Goal: Task Accomplishment & Management: Use online tool/utility

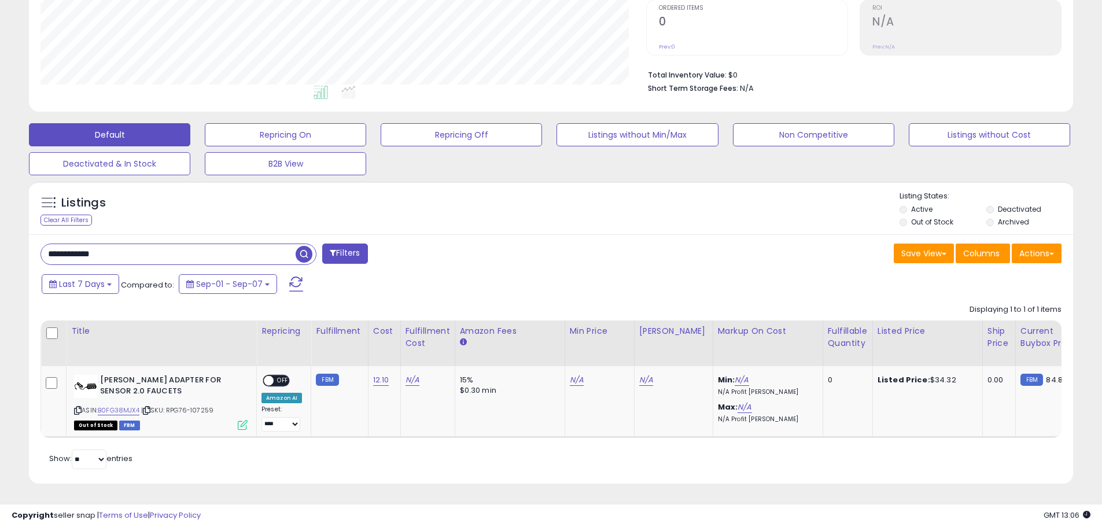
scroll to position [237, 606]
type input "******"
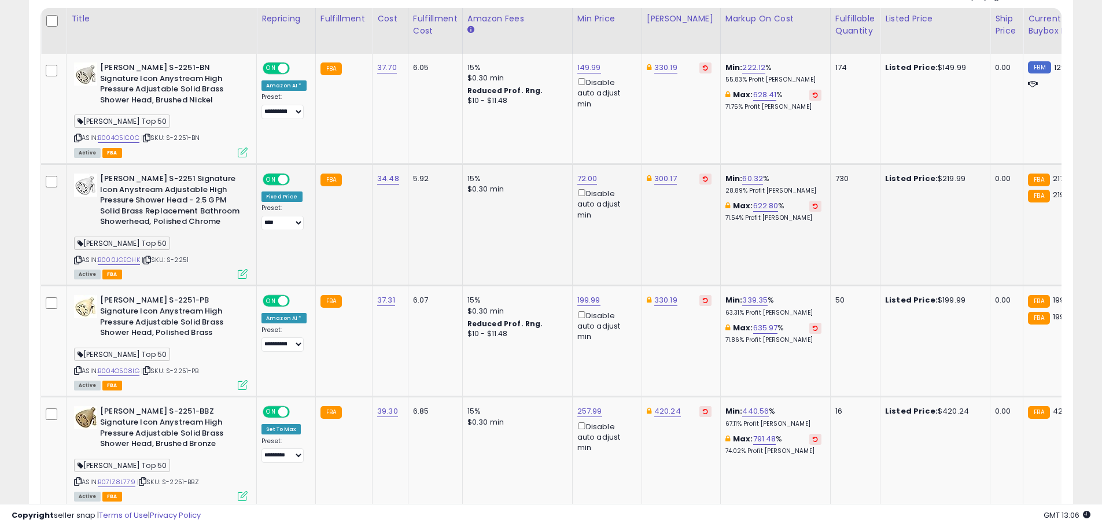
scroll to position [468, 0]
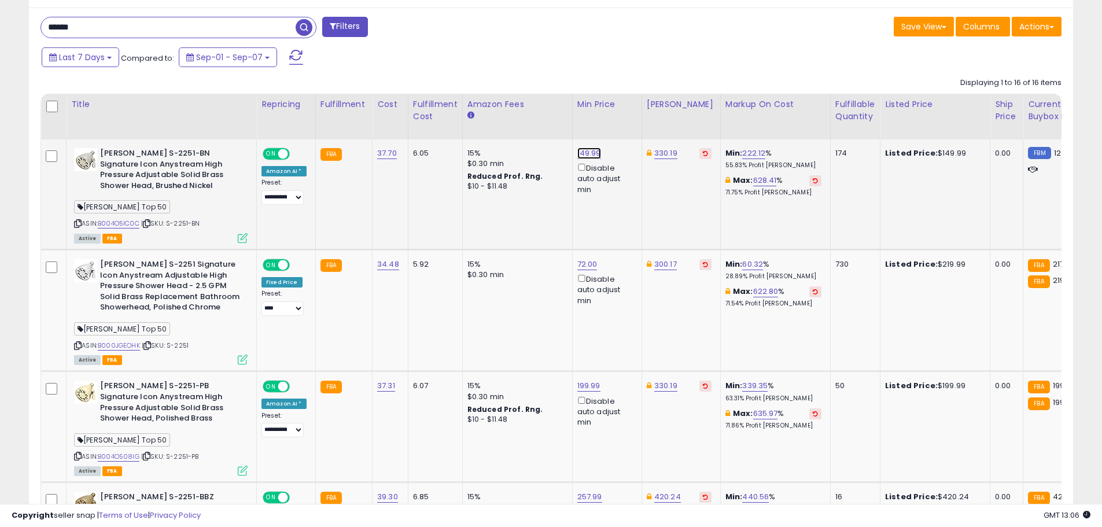
click at [588, 153] on link "149.99" at bounding box center [589, 154] width 24 height 12
drag, startPoint x: 546, startPoint y: 113, endPoint x: 429, endPoint y: 105, distance: 117.7
type input "******"
click at [620, 111] on icon "submit" at bounding box center [616, 111] width 7 height 7
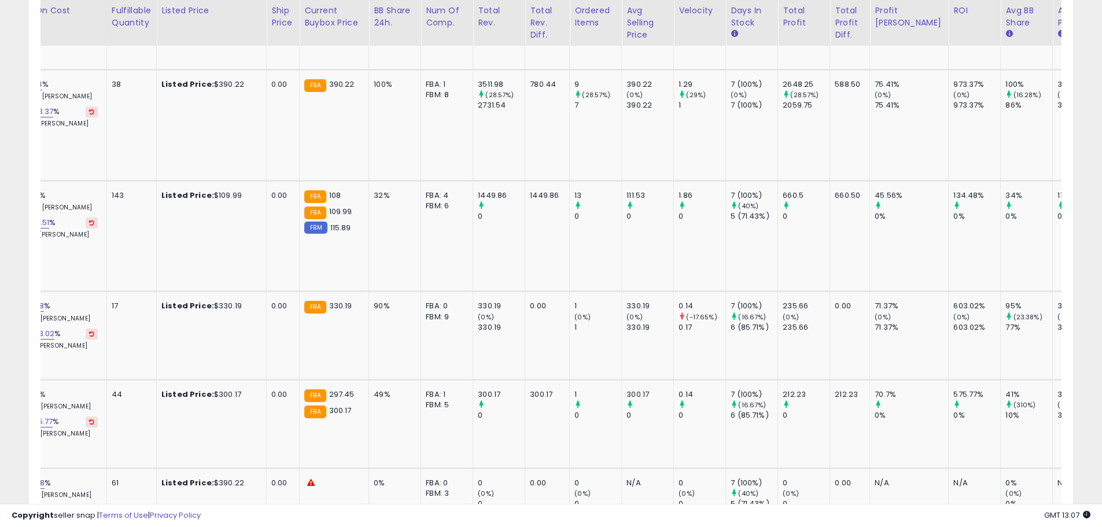
scroll to position [0, 663]
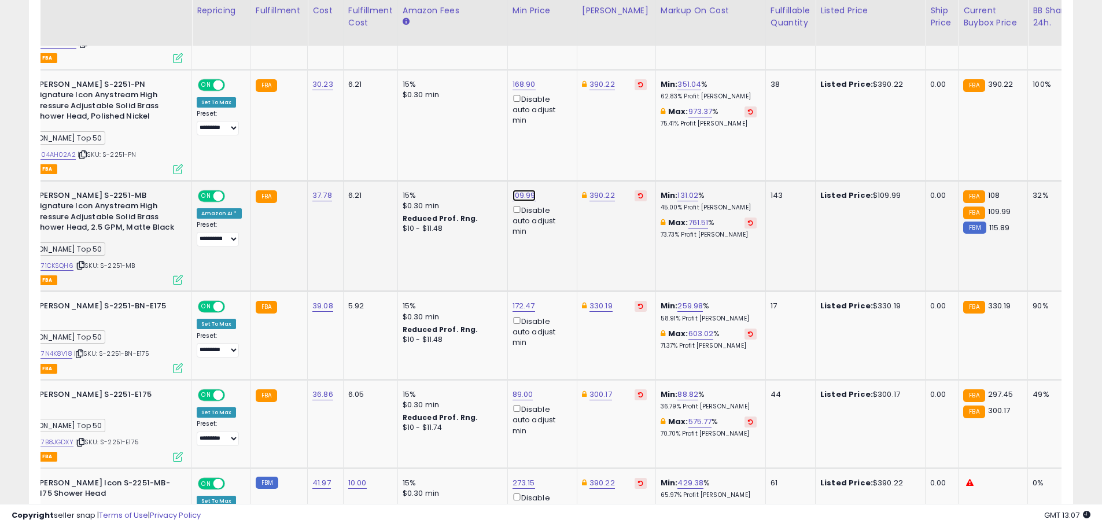
click at [522, 190] on link "109.99" at bounding box center [524, 196] width 23 height 12
drag, startPoint x: 358, startPoint y: 139, endPoint x: 283, endPoint y: 126, distance: 75.3
click at [307, 131] on tbody "**********" at bounding box center [870, 94] width 1788 height 1644
type input "*****"
click at [555, 144] on icon "submit" at bounding box center [551, 142] width 7 height 7
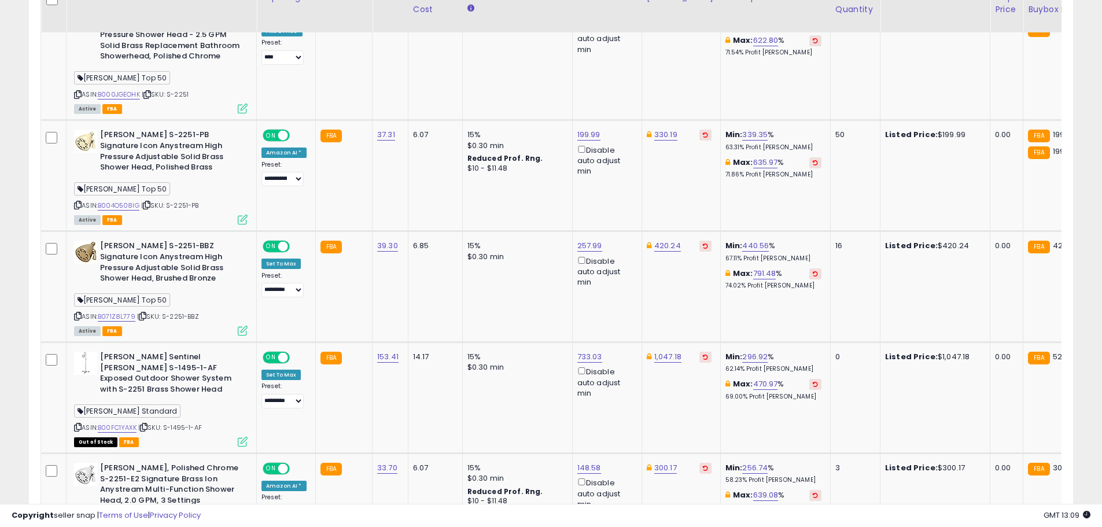
scroll to position [699, 0]
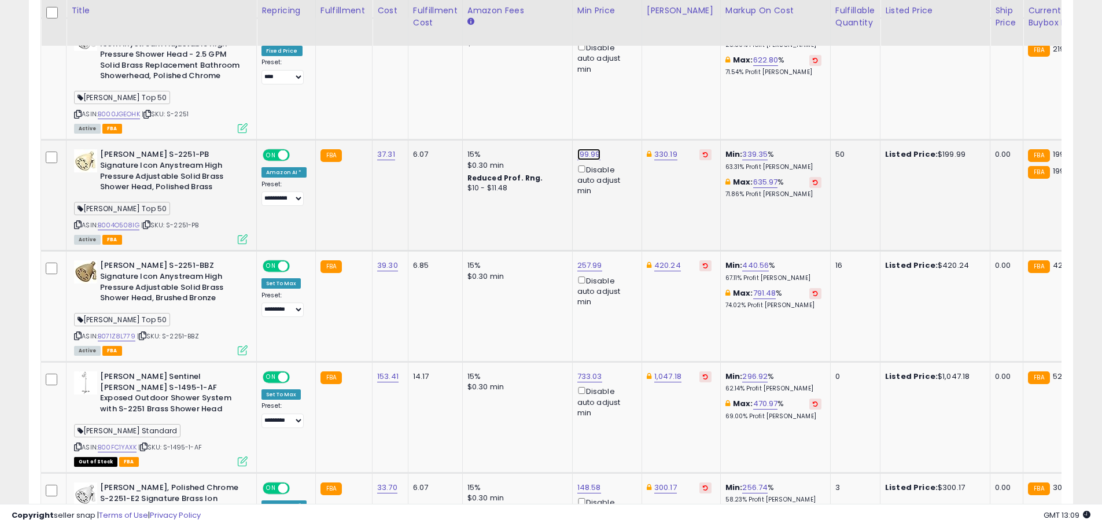
click at [587, 156] on link "199.99" at bounding box center [588, 155] width 23 height 12
drag, startPoint x: 546, startPoint y: 116, endPoint x: 400, endPoint y: 108, distance: 146.6
type input "******"
click at [620, 113] on icon "submit" at bounding box center [616, 112] width 7 height 7
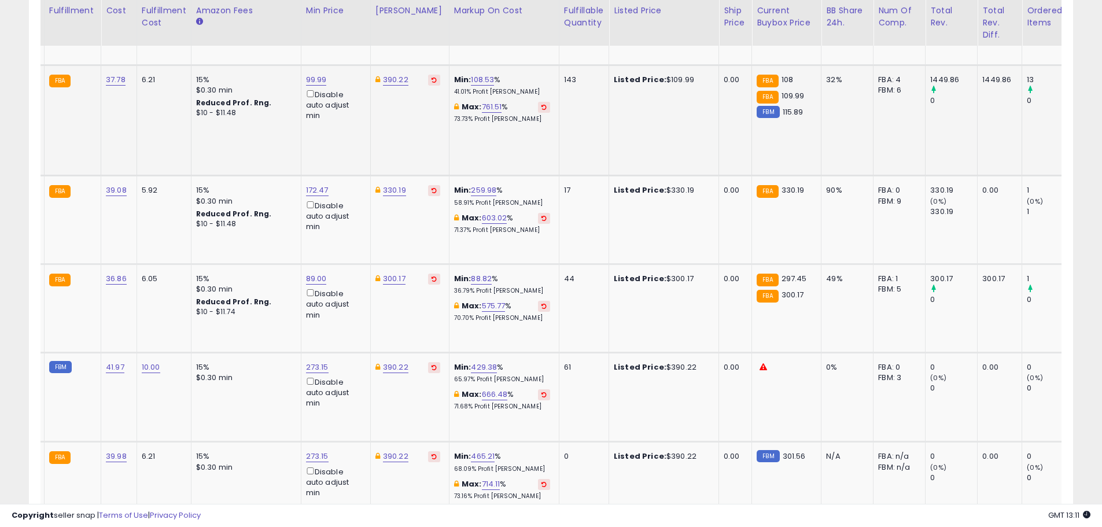
scroll to position [0, 182]
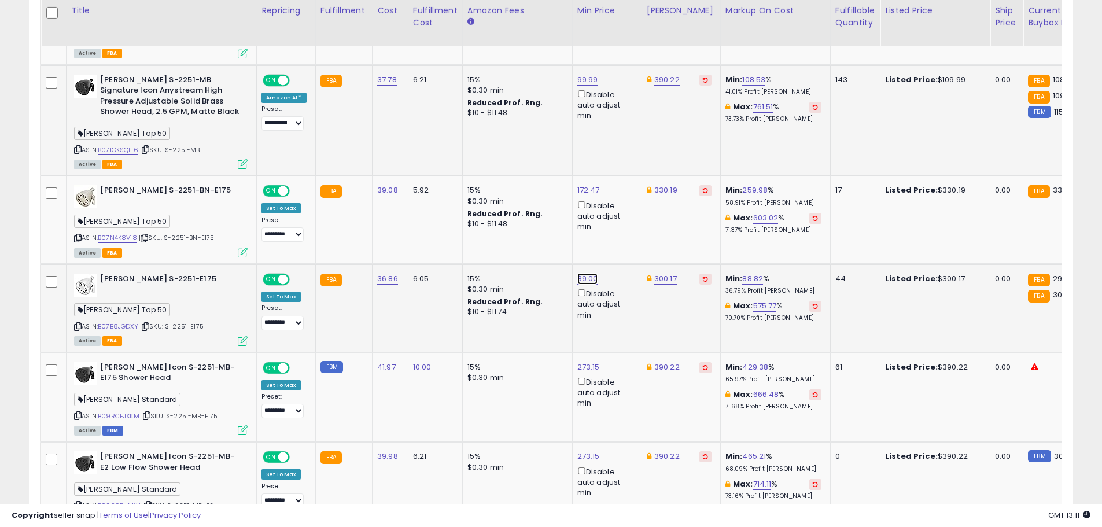
click at [582, 273] on link "89.00" at bounding box center [587, 279] width 21 height 12
drag, startPoint x: 539, startPoint y: 217, endPoint x: 541, endPoint y: 225, distance: 8.3
click at [539, 217] on div "***** This will override store markup" at bounding box center [573, 234] width 167 height 42
drag, startPoint x: 543, startPoint y: 229, endPoint x: 268, endPoint y: 227, distance: 274.2
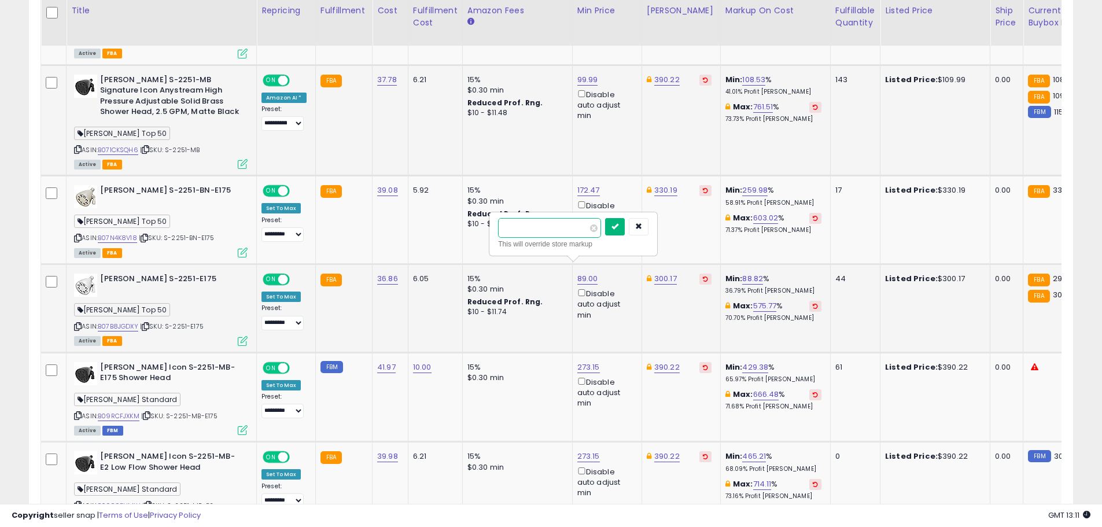
type input "**"
drag, startPoint x: 631, startPoint y: 223, endPoint x: 629, endPoint y: 230, distance: 7.2
click at [618, 223] on icon "submit" at bounding box center [615, 226] width 7 height 7
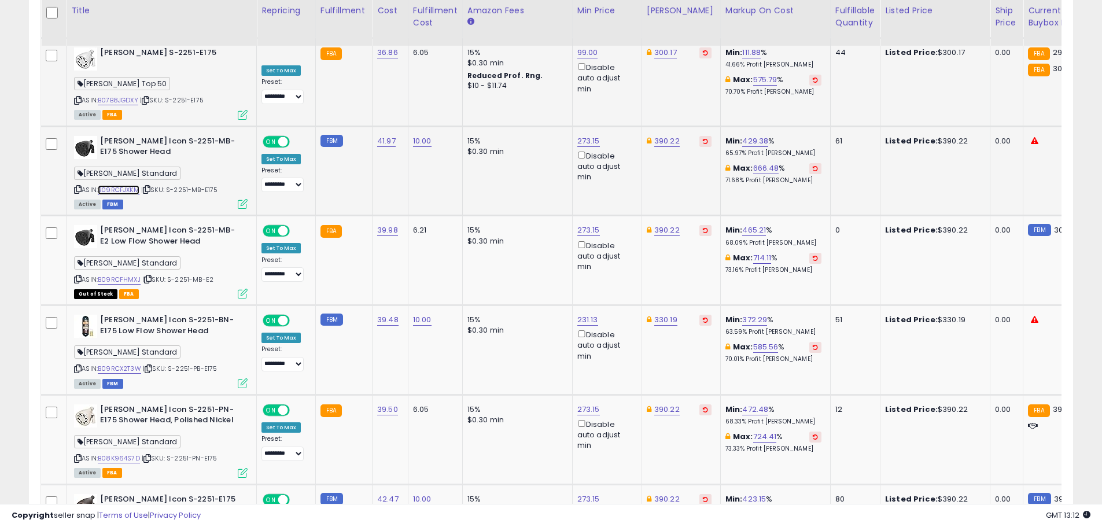
click at [131, 185] on link "B09RCFJXKM" at bounding box center [119, 190] width 42 height 10
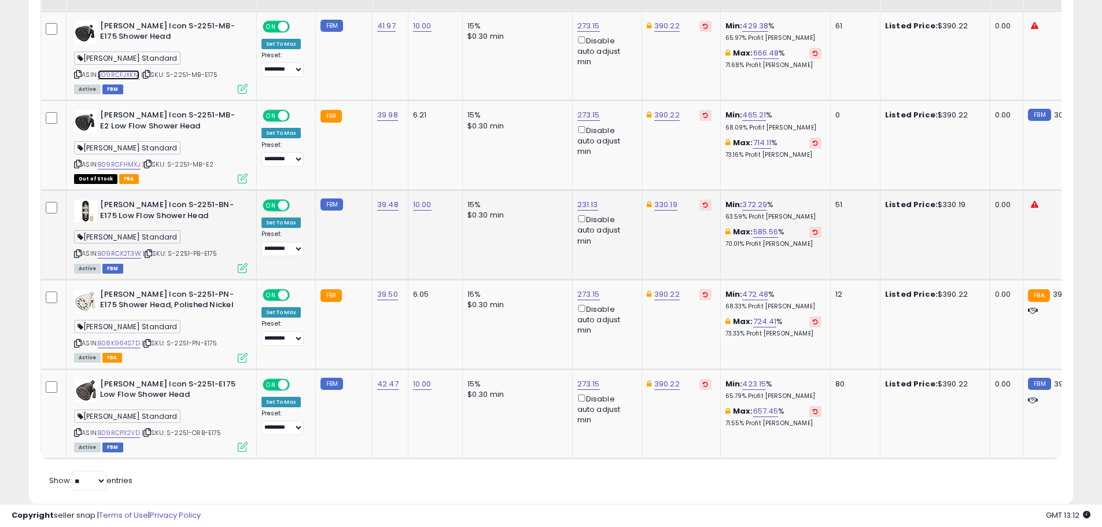
scroll to position [1813, 0]
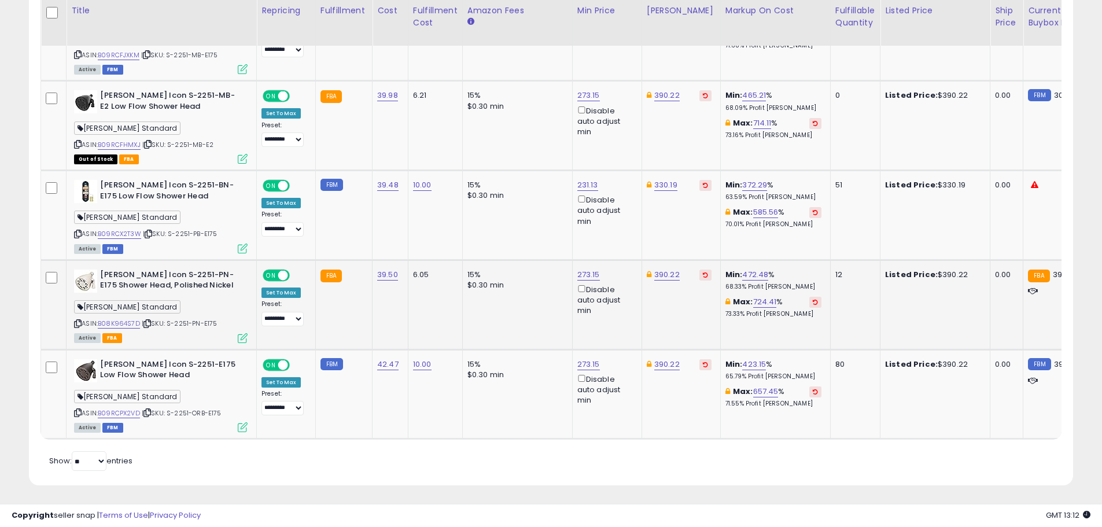
click at [149, 321] on icon at bounding box center [147, 324] width 8 height 6
click at [126, 318] on div "ASIN: B08K964S7D | SKU: S-2251-PN-E175 Active FBA" at bounding box center [161, 306] width 174 height 72
click at [129, 319] on link "B08K964S7D" at bounding box center [119, 324] width 42 height 10
click at [121, 408] on link "B09RCPX2VD" at bounding box center [119, 413] width 42 height 10
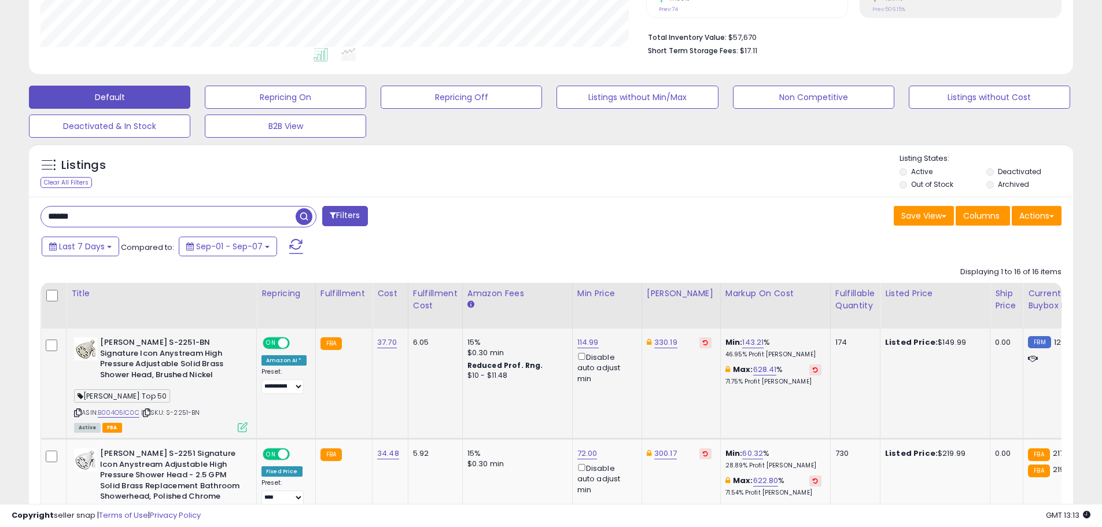
scroll to position [289, 0]
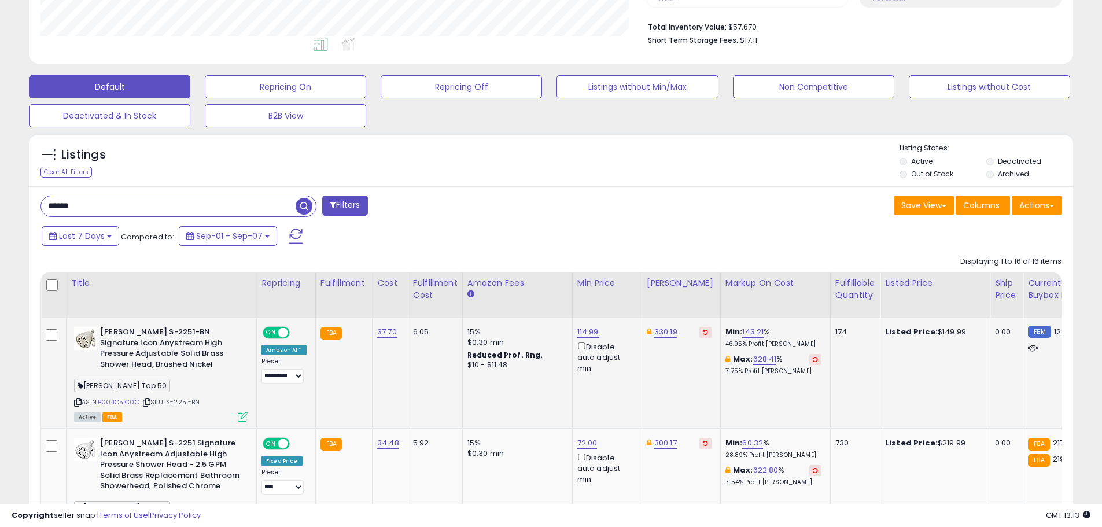
click at [116, 211] on input "******" at bounding box center [168, 206] width 255 height 20
type input "******"
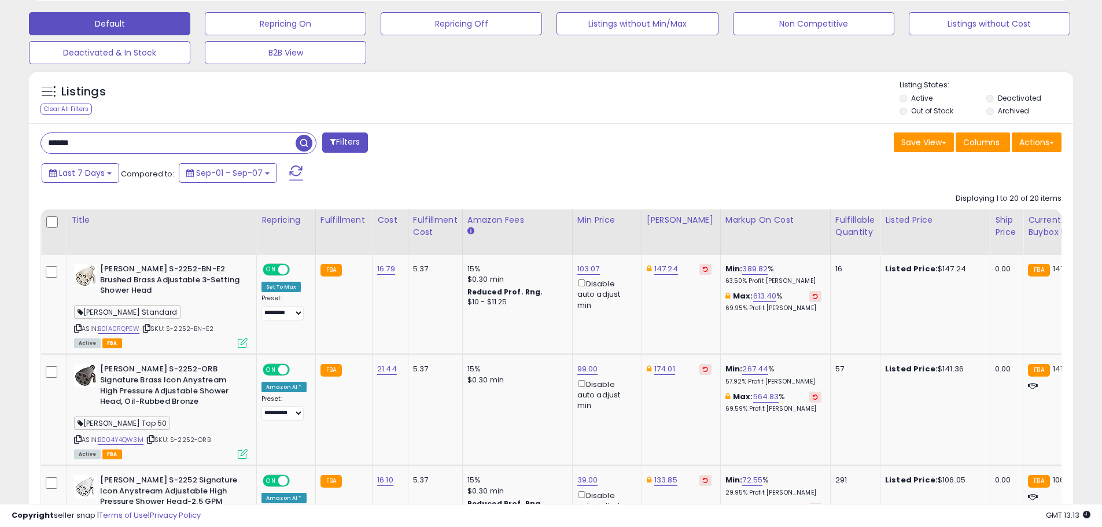
scroll to position [410, 0]
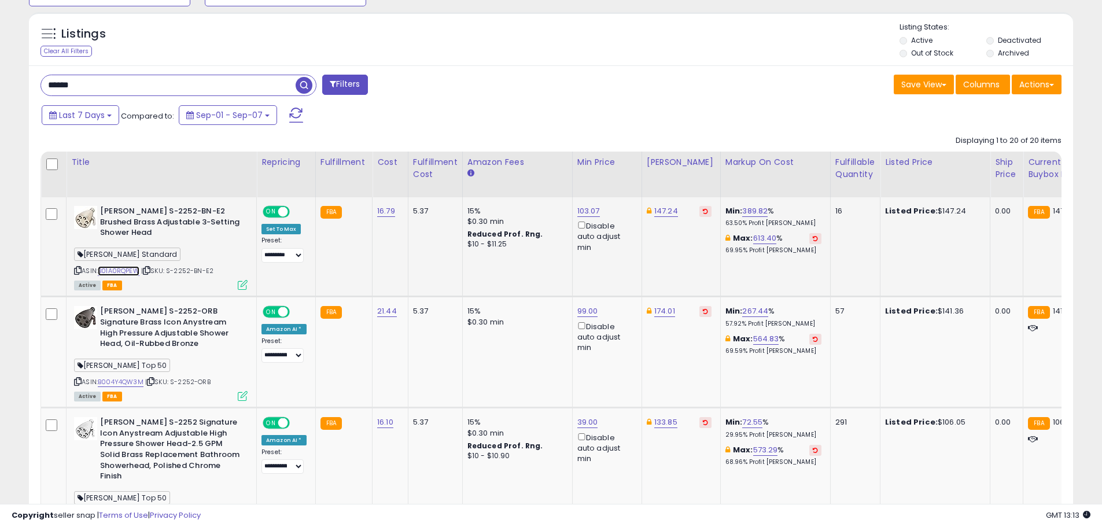
click at [119, 268] on link "B01A0RQPEW" at bounding box center [119, 271] width 42 height 10
click at [135, 384] on link "B004Y4QW3M" at bounding box center [121, 382] width 46 height 10
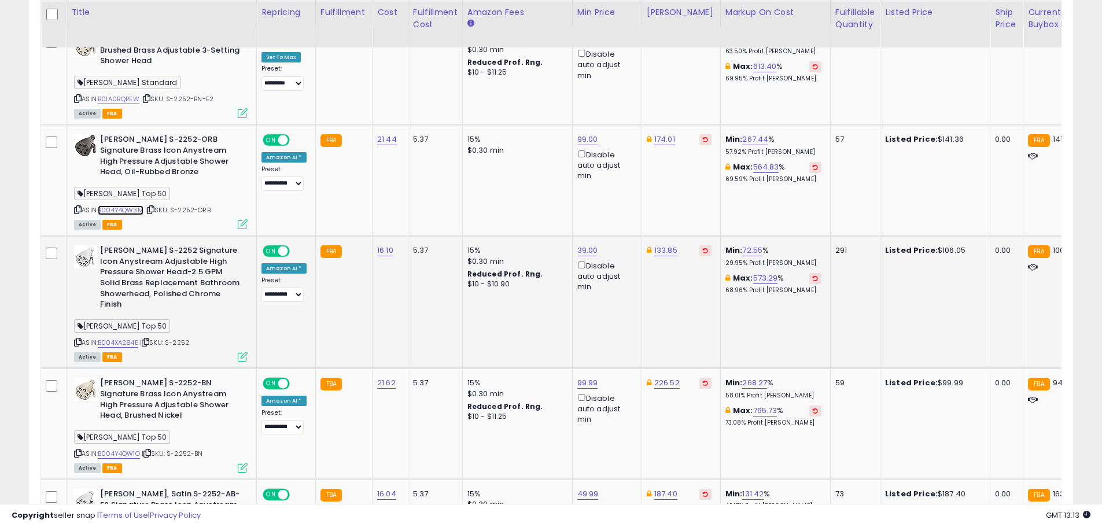
scroll to position [584, 0]
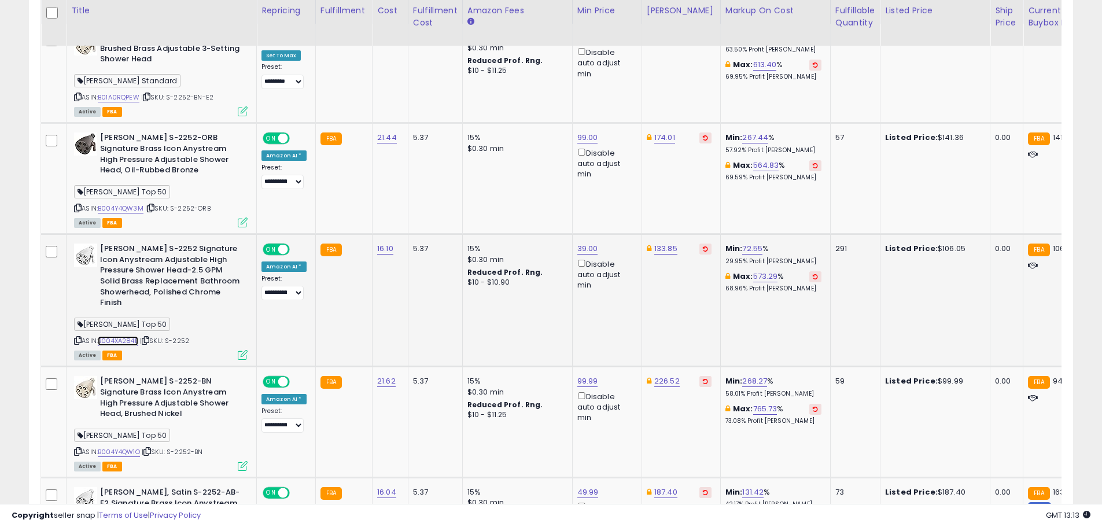
click at [133, 341] on link "B004XA284E" at bounding box center [118, 341] width 40 height 10
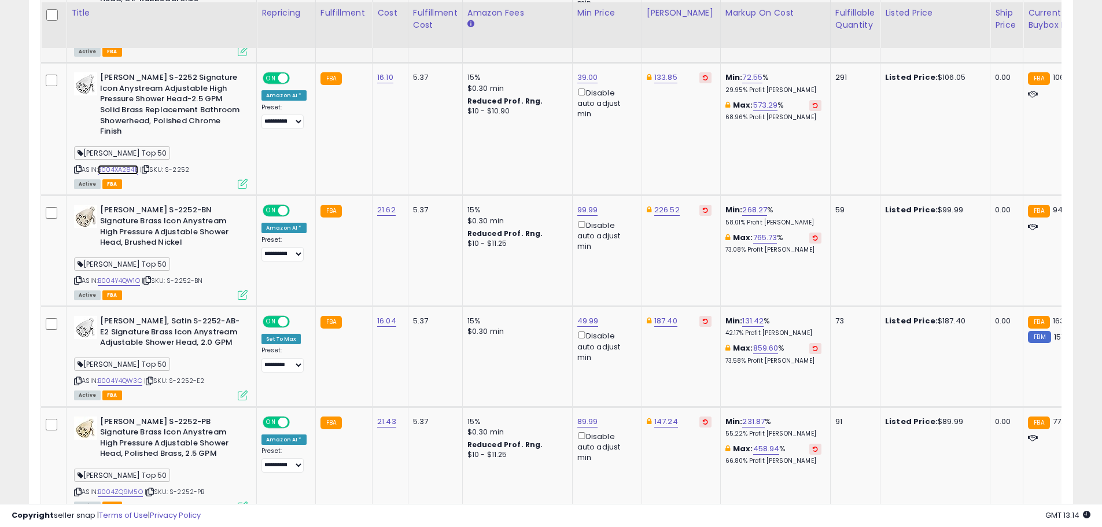
scroll to position [757, 0]
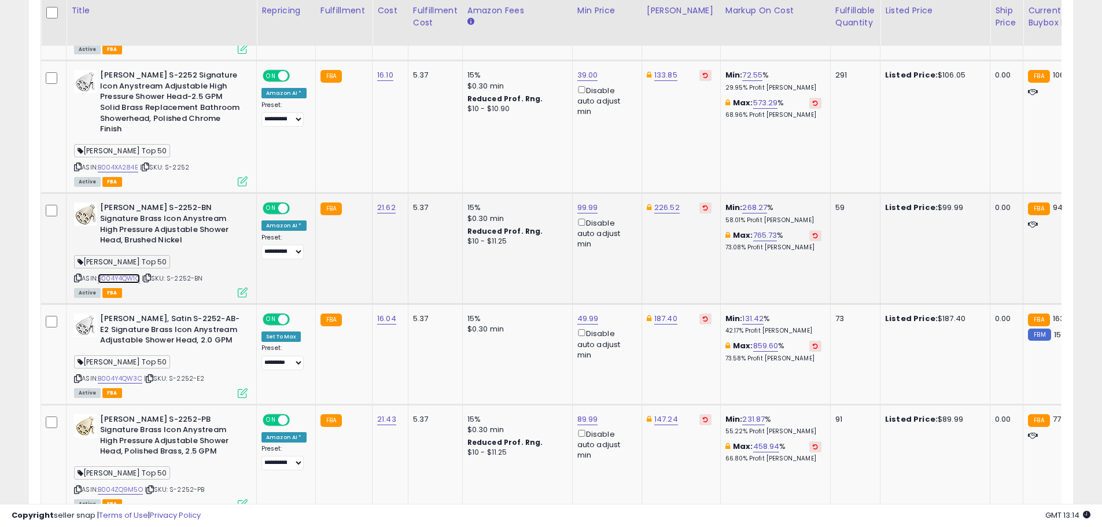
click at [123, 279] on link "B004Y4QW1O" at bounding box center [119, 279] width 42 height 10
click at [583, 209] on link "99.99" at bounding box center [587, 208] width 21 height 12
drag, startPoint x: 531, startPoint y: 169, endPoint x: 443, endPoint y: 169, distance: 87.4
type input "*****"
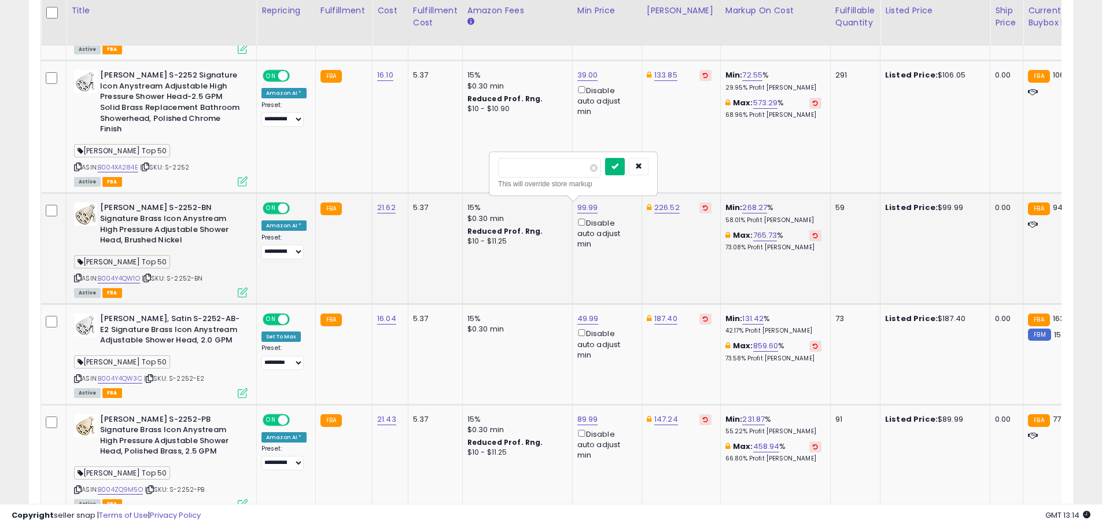
click at [618, 165] on icon "submit" at bounding box center [615, 166] width 7 height 7
click at [131, 378] on link "B004Y4QW3C" at bounding box center [120, 379] width 45 height 10
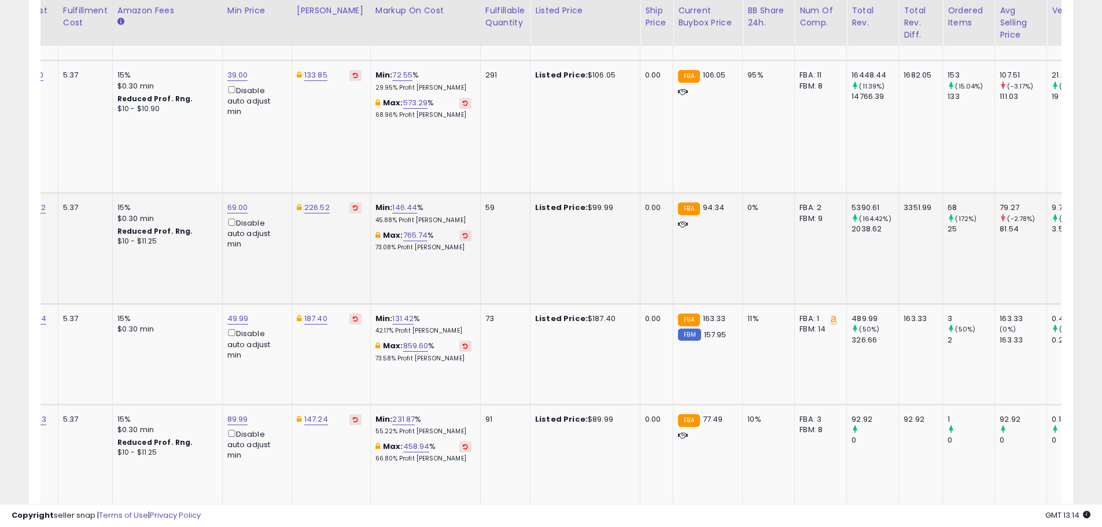
scroll to position [0, 0]
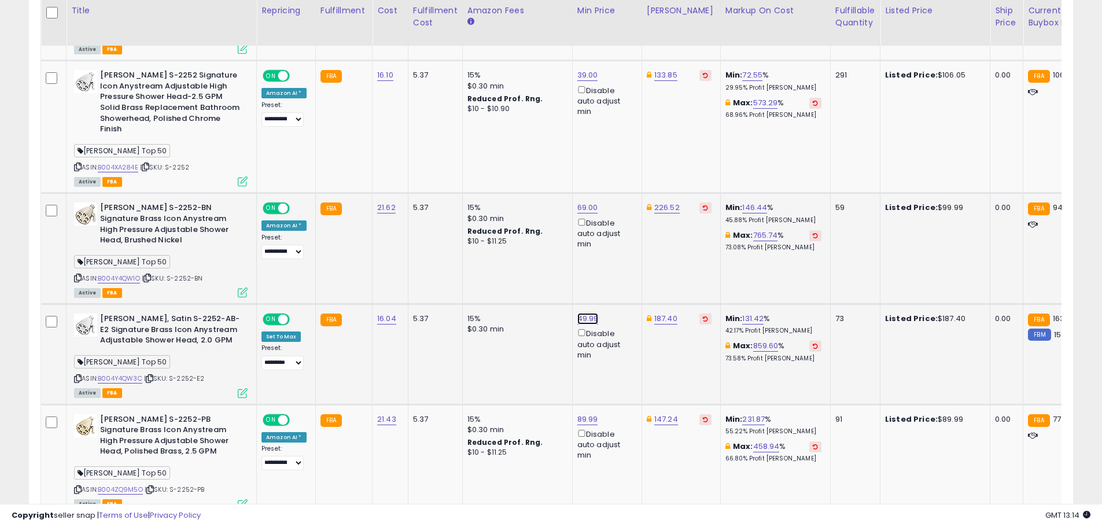
click at [580, 317] on link "49.99" at bounding box center [587, 319] width 21 height 12
drag, startPoint x: 543, startPoint y: 283, endPoint x: 460, endPoint y: 273, distance: 83.3
type input "*****"
click at [625, 276] on button "submit" at bounding box center [615, 277] width 20 height 17
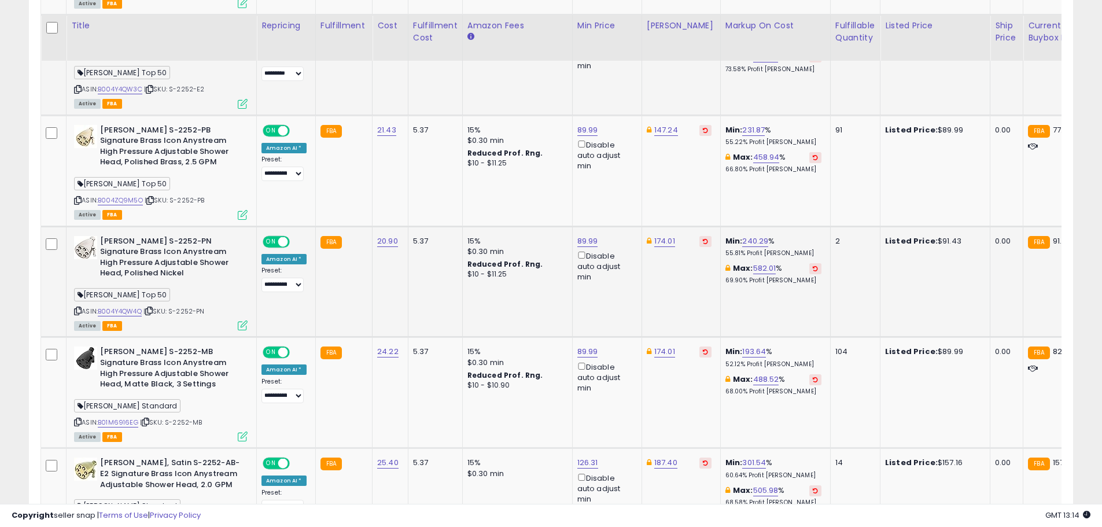
scroll to position [1104, 0]
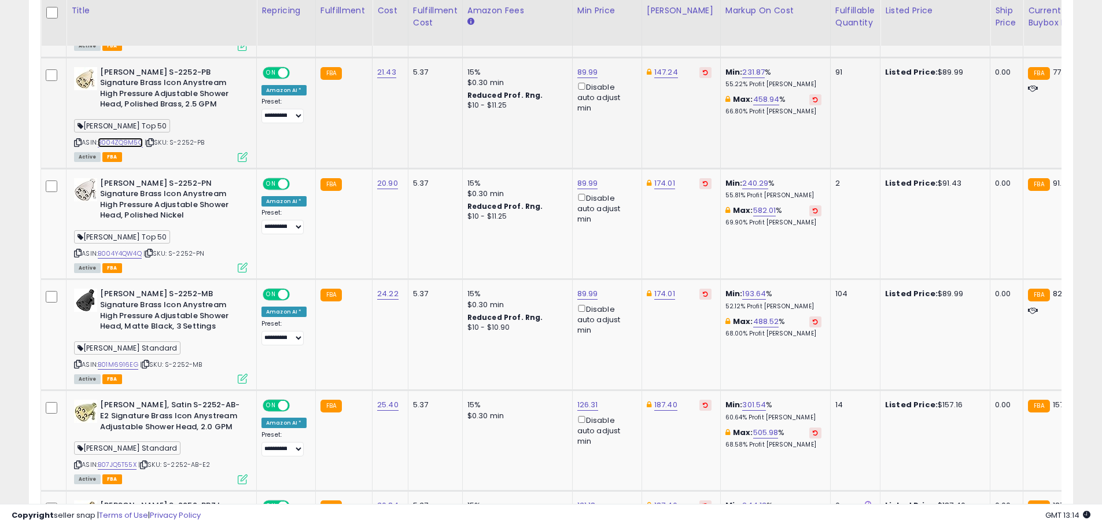
click at [131, 142] on link "B004ZQ9M5O" at bounding box center [120, 143] width 45 height 10
click at [586, 73] on link "89.99" at bounding box center [587, 73] width 21 height 12
drag, startPoint x: 526, startPoint y: 33, endPoint x: 358, endPoint y: 31, distance: 167.8
click at [365, 31] on table "Title Repricing" at bounding box center [936, 529] width 1792 height 2144
type input "*****"
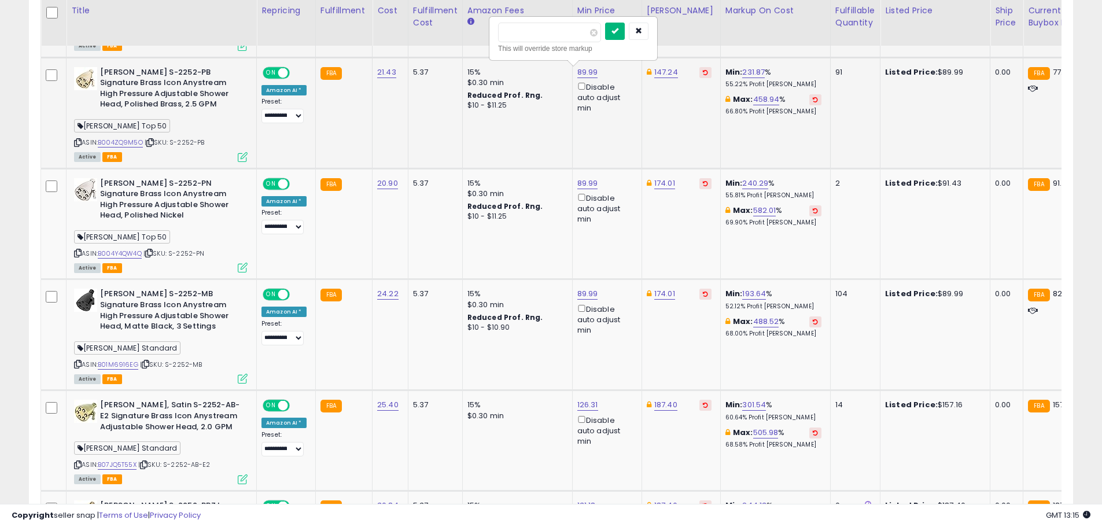
click at [618, 30] on icon "submit" at bounding box center [615, 30] width 7 height 7
click at [130, 253] on link "B004Y4QW4Q" at bounding box center [120, 254] width 44 height 10
click at [586, 181] on link "89.99" at bounding box center [587, 184] width 21 height 12
drag, startPoint x: 539, startPoint y: 143, endPoint x: 439, endPoint y: 129, distance: 100.6
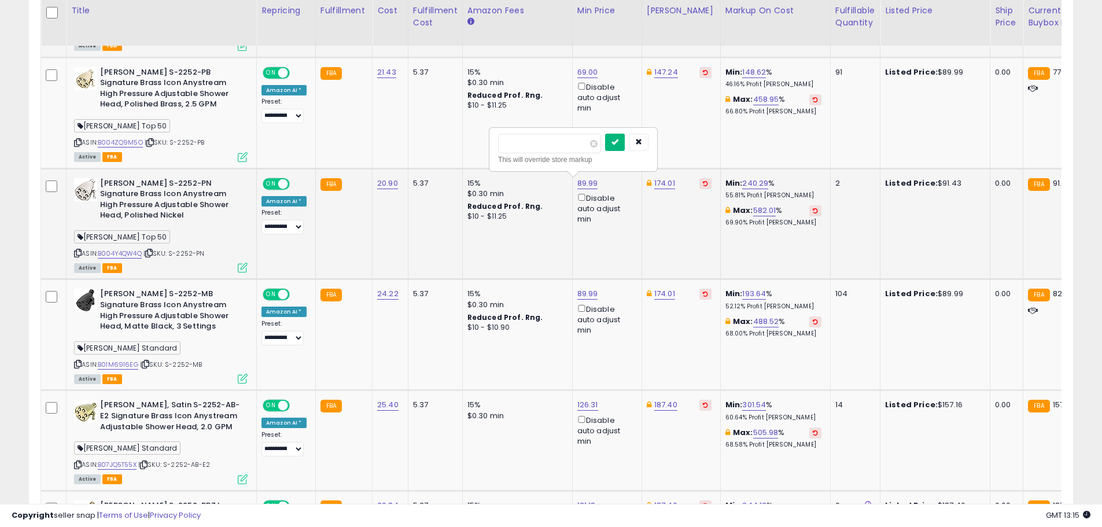
type input "*****"
click at [625, 146] on button "submit" at bounding box center [615, 142] width 20 height 17
click at [126, 364] on link "B01M6916EG" at bounding box center [118, 365] width 40 height 10
click at [583, 294] on link "89.99" at bounding box center [587, 294] width 21 height 12
drag, startPoint x: 546, startPoint y: 256, endPoint x: 333, endPoint y: 230, distance: 214.4
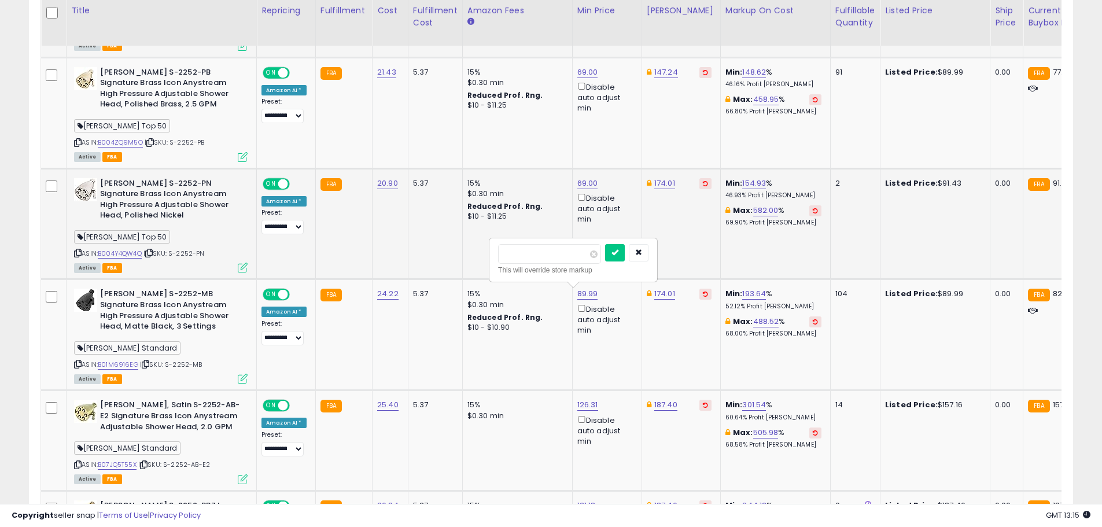
type input "*****"
click at [618, 255] on icon "submit" at bounding box center [615, 252] width 7 height 7
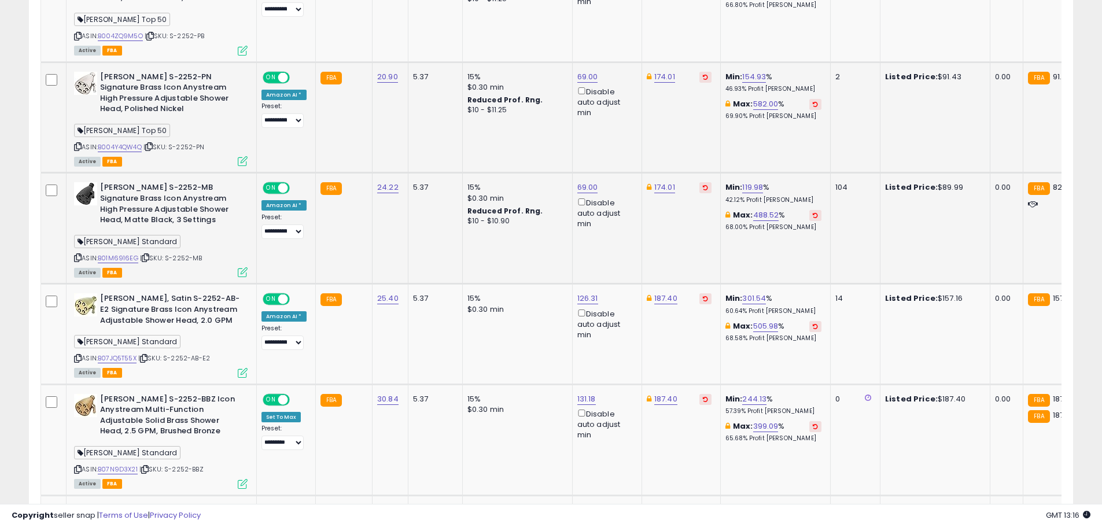
scroll to position [1336, 0]
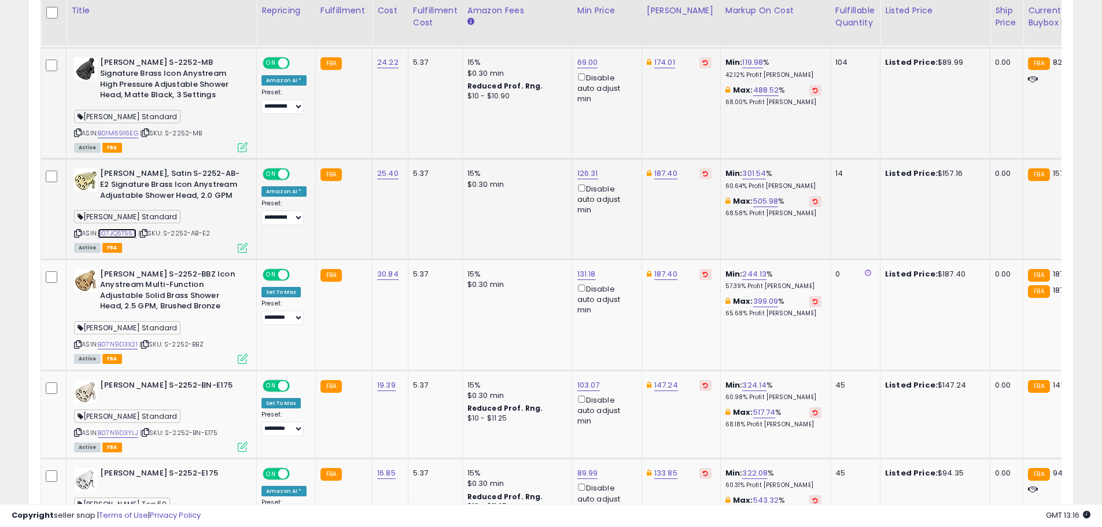
click at [121, 230] on link "B07JQ5T55X" at bounding box center [117, 234] width 39 height 10
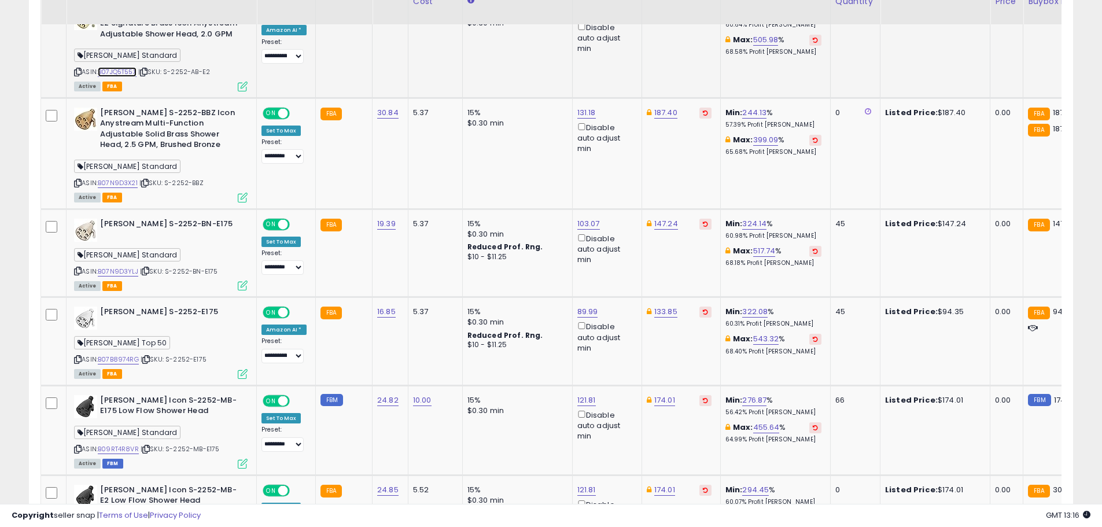
scroll to position [1509, 0]
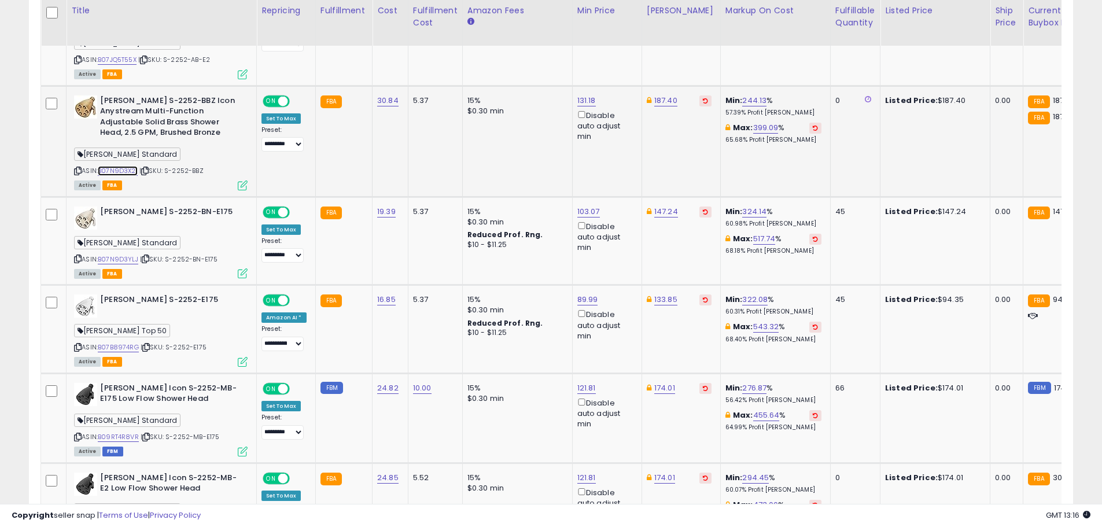
click at [112, 172] on link "B07N9D3X21" at bounding box center [118, 171] width 40 height 10
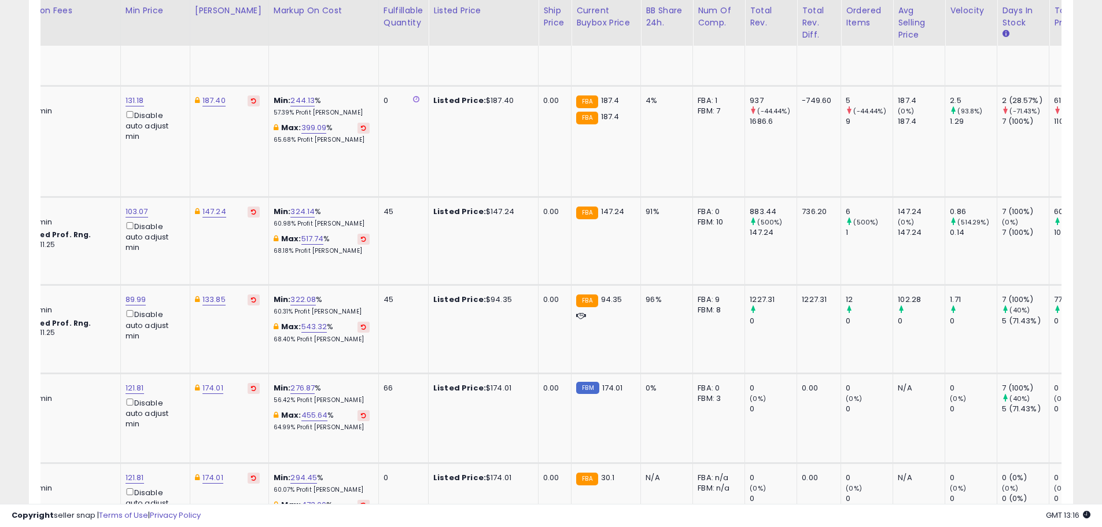
scroll to position [0, 529]
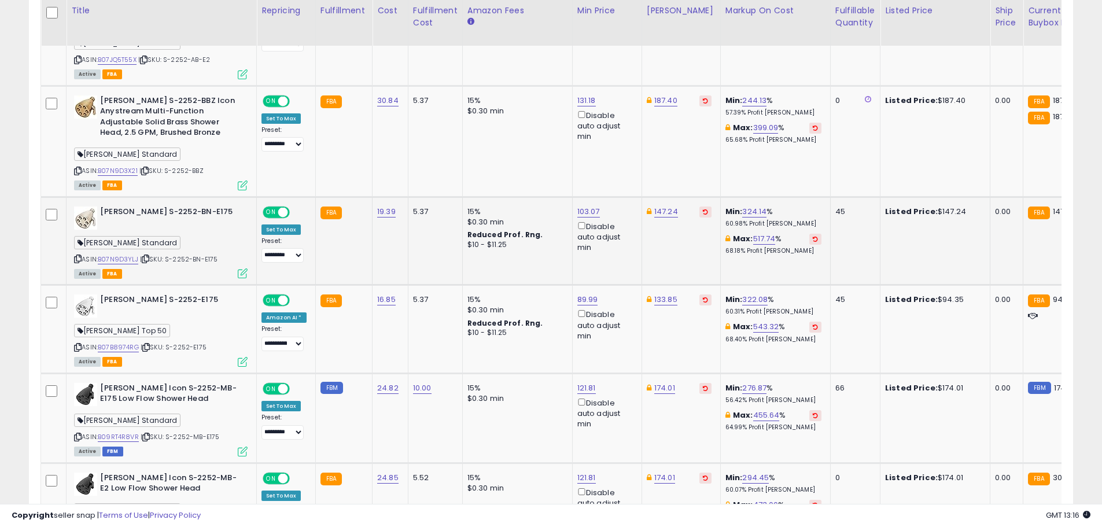
click at [240, 275] on icon at bounding box center [243, 273] width 10 height 10
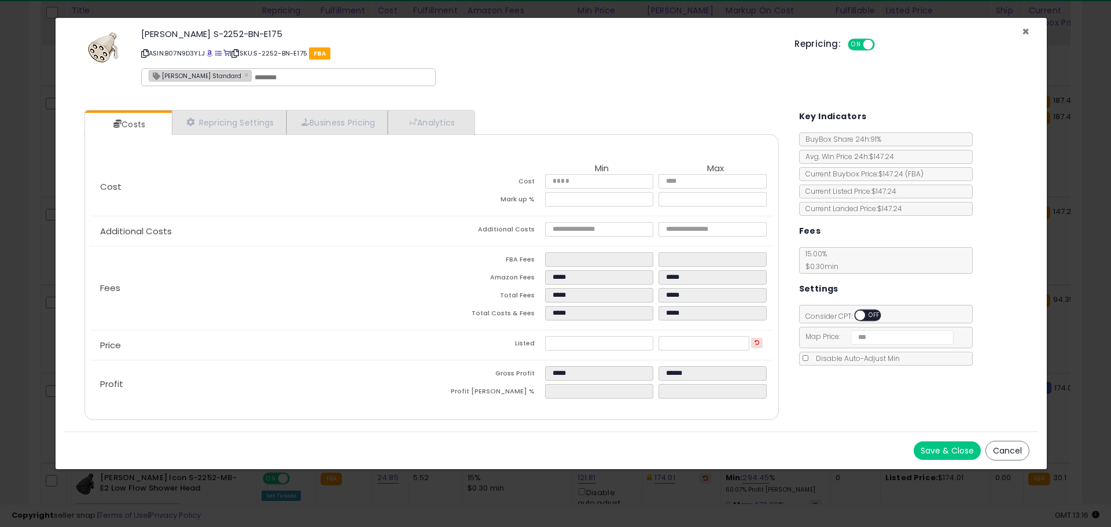
click at [1025, 28] on span "×" at bounding box center [1026, 31] width 8 height 17
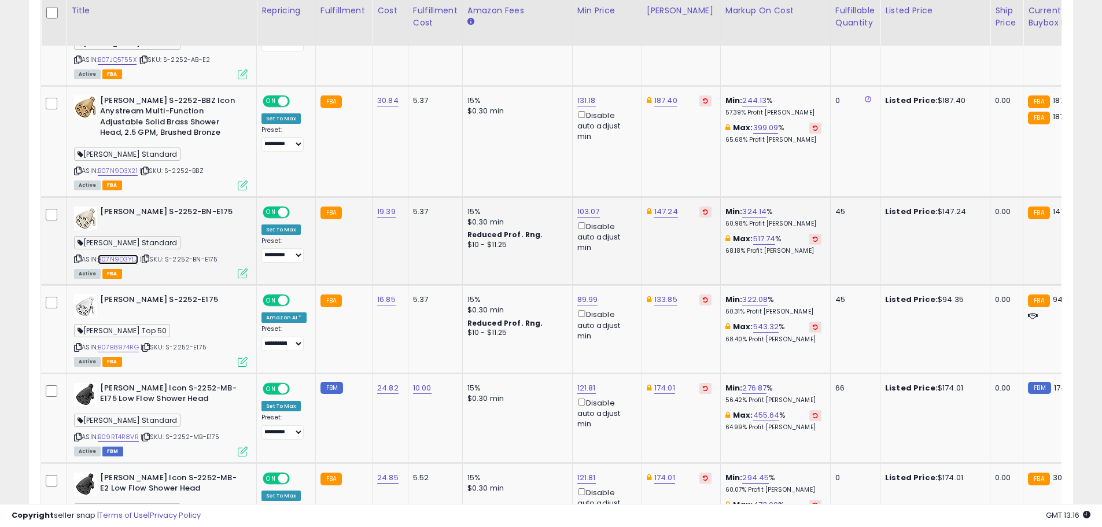
click at [114, 259] on link "B07N9D3YLJ" at bounding box center [118, 260] width 40 height 10
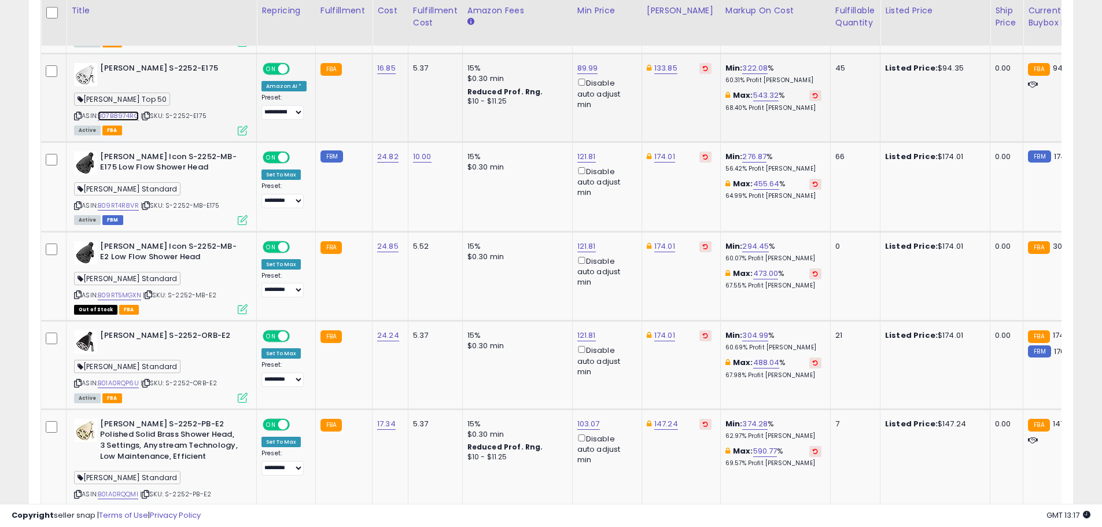
click at [127, 115] on link "B07B8974RG" at bounding box center [118, 116] width 41 height 10
click at [122, 202] on link "B09RT4R8VR" at bounding box center [118, 206] width 41 height 10
click at [121, 298] on link "B09RT5MGXN" at bounding box center [119, 295] width 43 height 10
click at [131, 384] on link "B01A0RQP6U" at bounding box center [118, 383] width 41 height 10
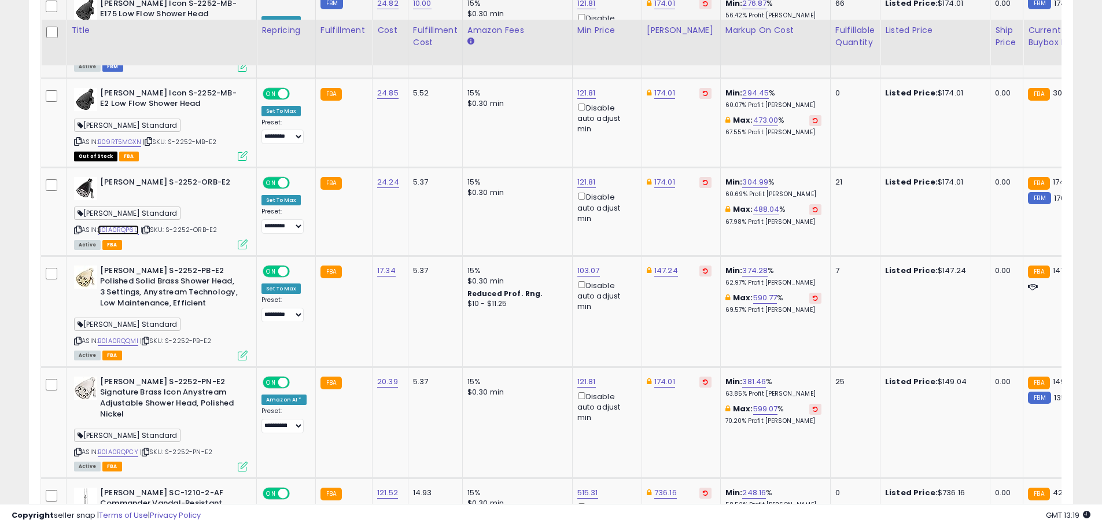
scroll to position [1914, 0]
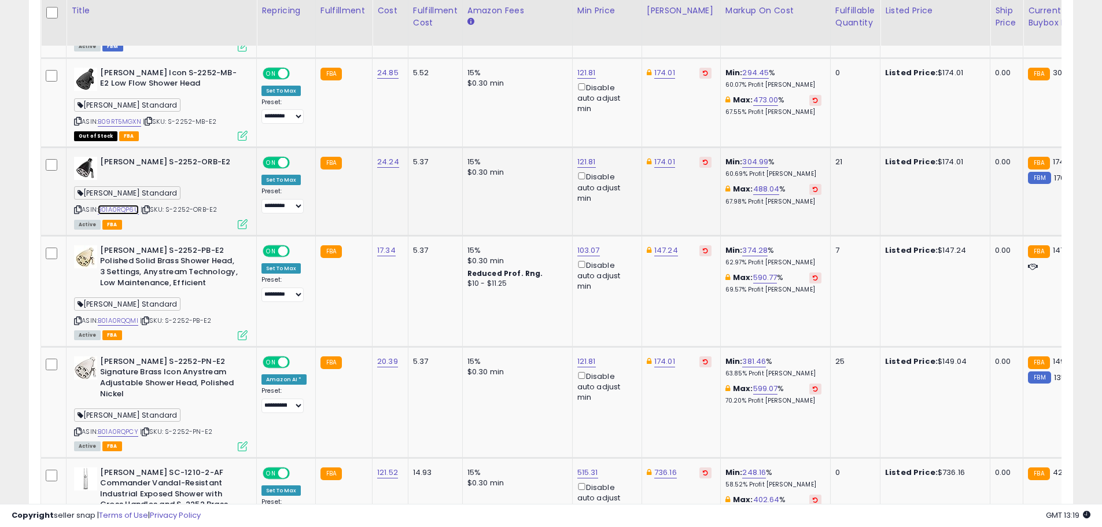
click at [123, 210] on link "B01A0RQP6U" at bounding box center [118, 210] width 41 height 10
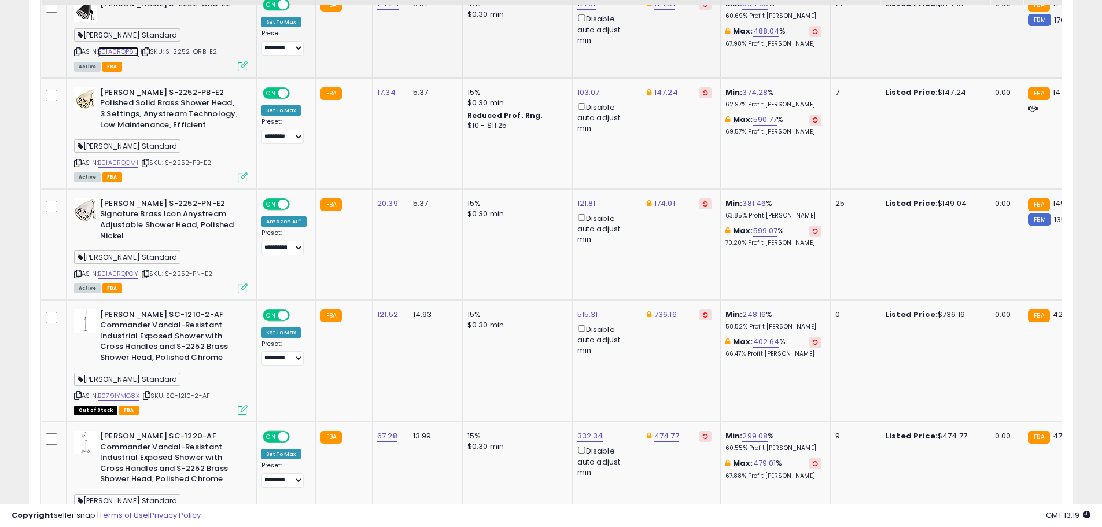
scroll to position [2088, 0]
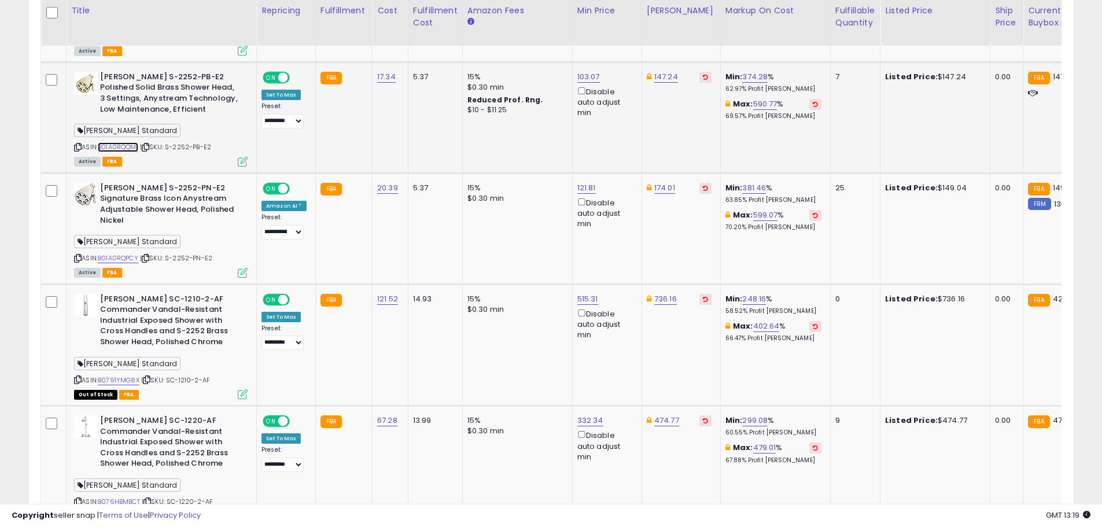
click at [120, 148] on link "B01A0RQQMI" at bounding box center [118, 147] width 40 height 10
click at [123, 253] on link "B01A0RQPCY" at bounding box center [118, 258] width 40 height 10
click at [583, 188] on link "121.81" at bounding box center [586, 188] width 19 height 12
drag, startPoint x: 548, startPoint y: 146, endPoint x: 396, endPoint y: 139, distance: 152.9
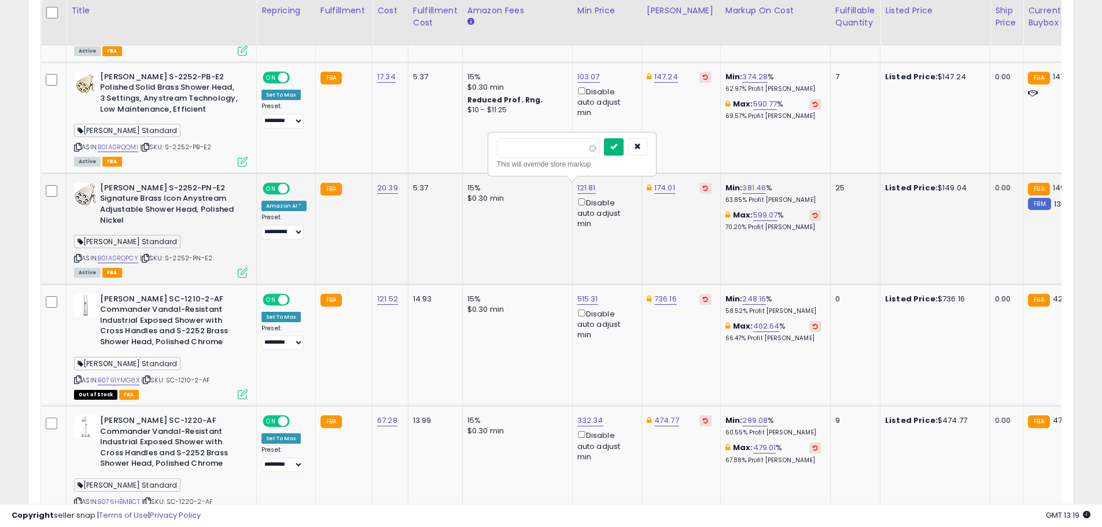
type input "*****"
click at [624, 150] on button "submit" at bounding box center [614, 146] width 20 height 17
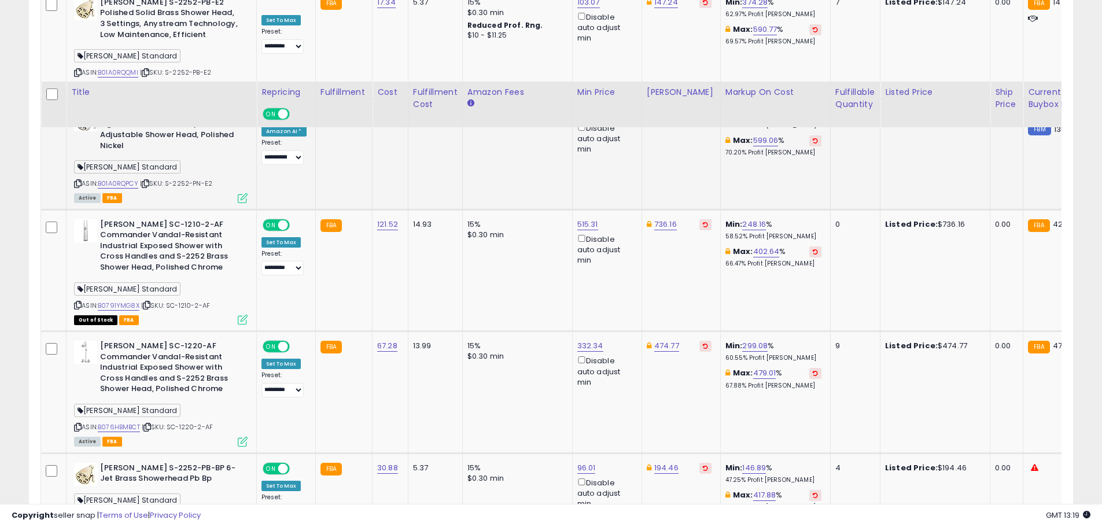
scroll to position [2266, 0]
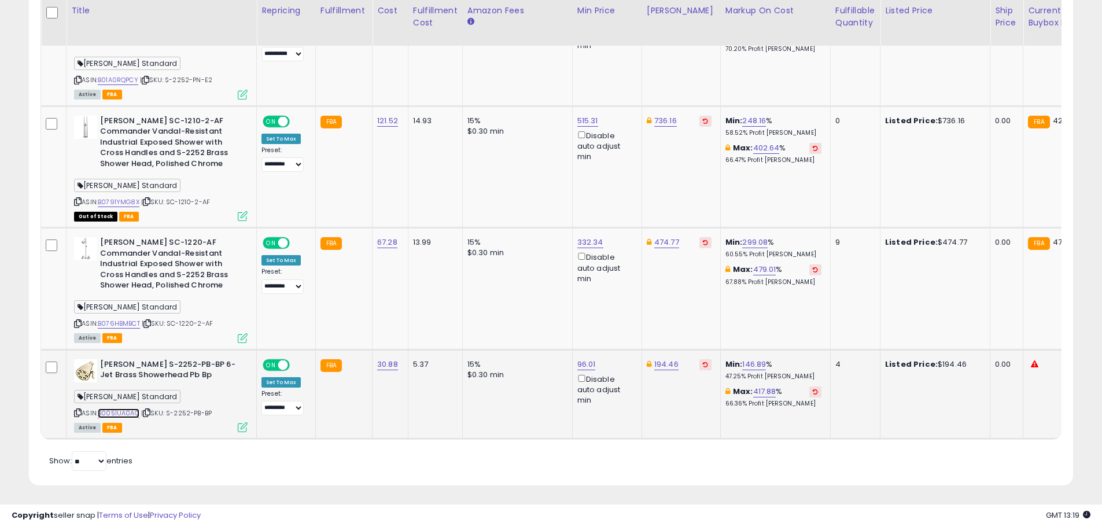
click at [128, 408] on link "B0051UA0AO" at bounding box center [119, 413] width 42 height 10
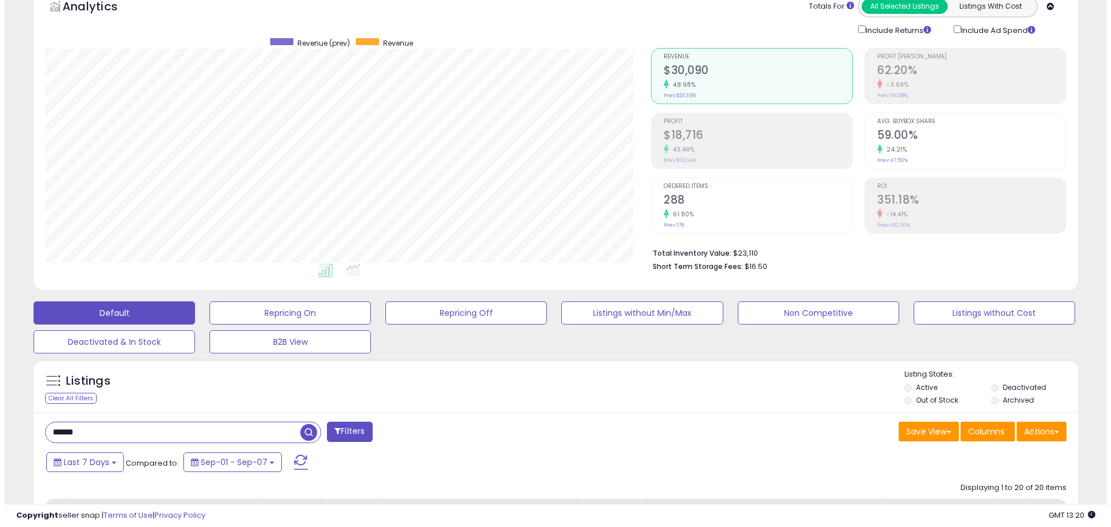
scroll to position [174, 0]
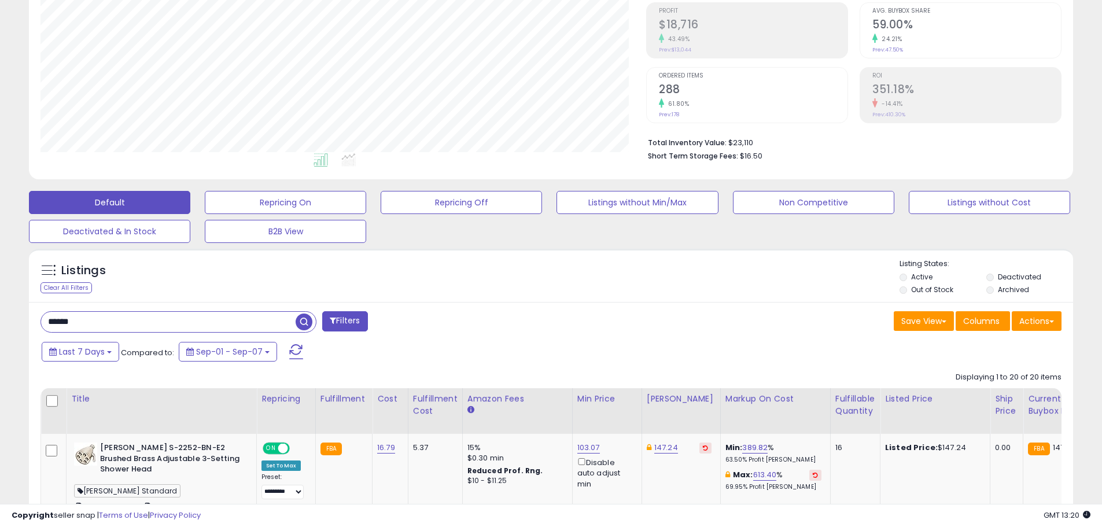
drag, startPoint x: 122, startPoint y: 319, endPoint x: -29, endPoint y: 318, distance: 151.0
click at [0, 318] on html "Unable to login Retrieving listings data.. has not yet accepted the Terms of Us…" at bounding box center [551, 89] width 1102 height 527
type input "********"
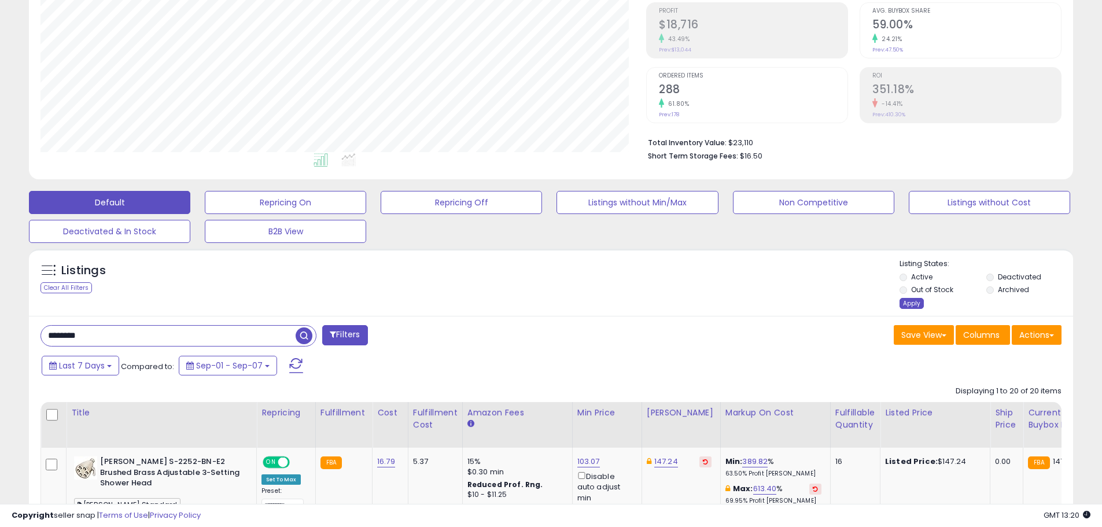
click at [912, 302] on div "Apply" at bounding box center [912, 303] width 24 height 11
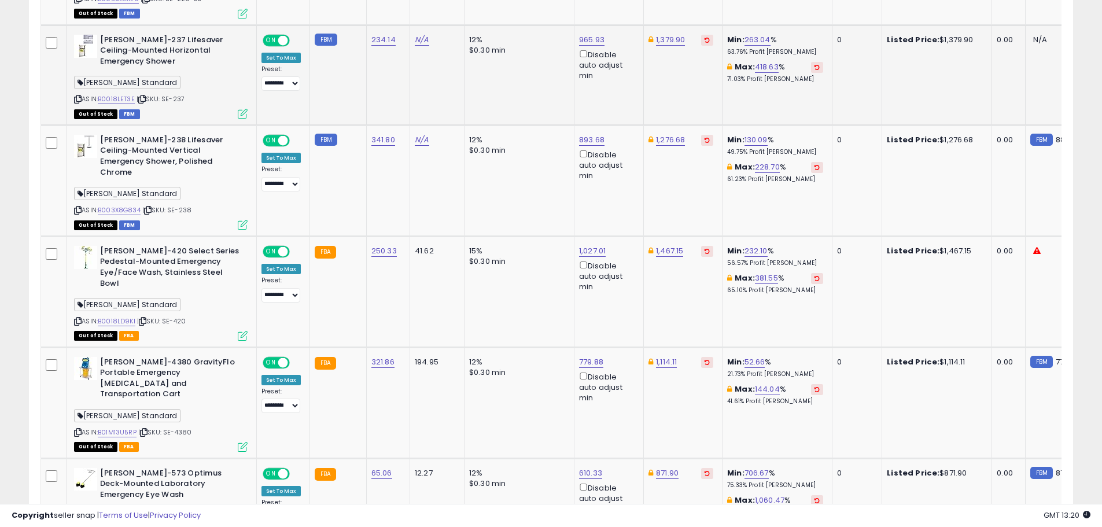
scroll to position [1041, 0]
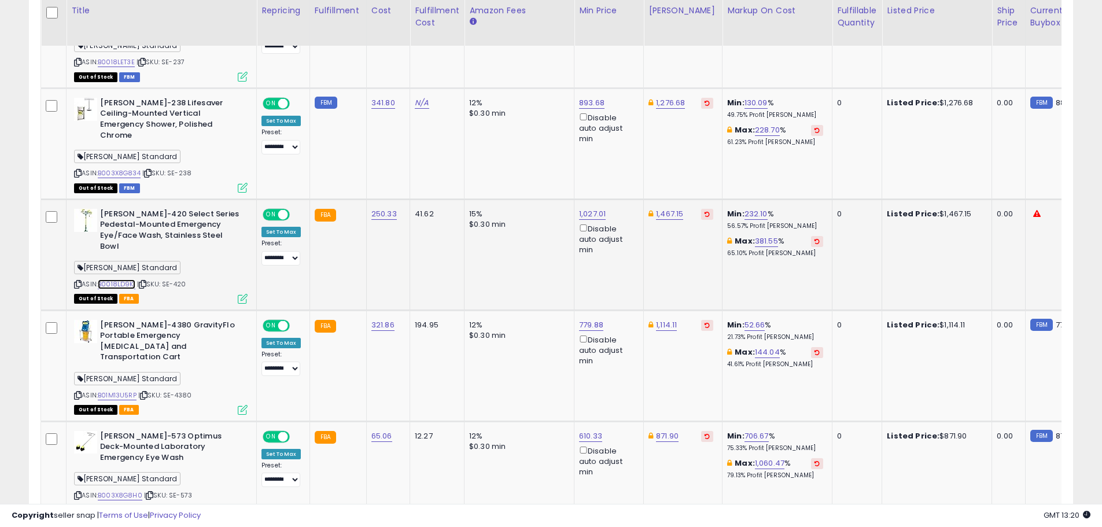
click at [115, 279] on link "B0018LD9KI" at bounding box center [117, 284] width 38 height 10
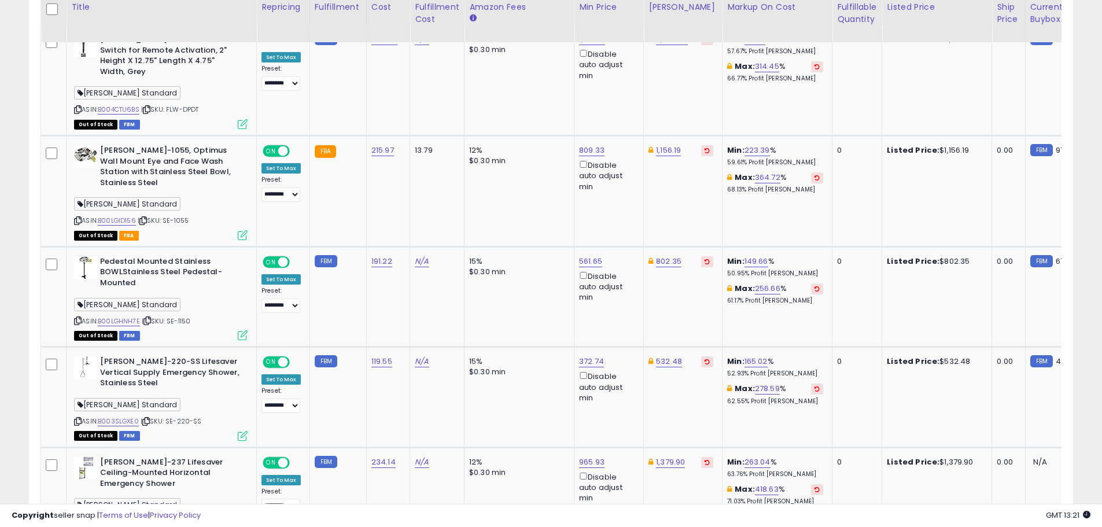
scroll to position [579, 0]
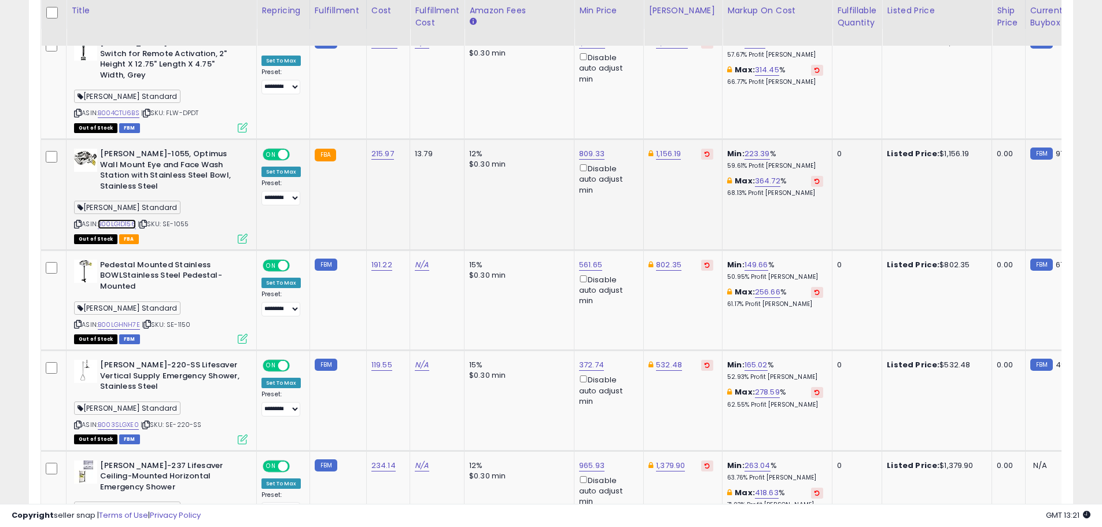
click at [115, 219] on link "B00LGID156" at bounding box center [117, 224] width 38 height 10
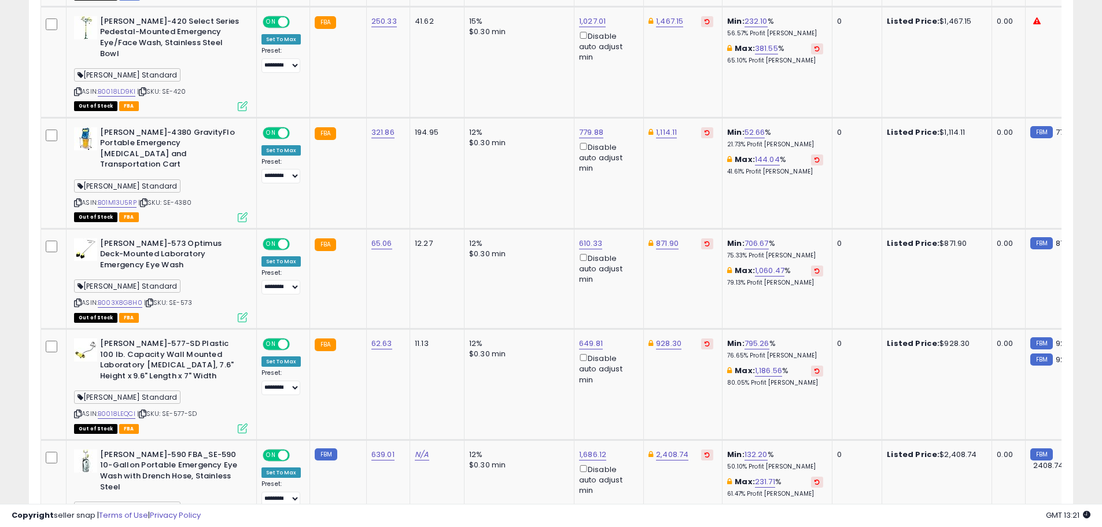
scroll to position [1273, 0]
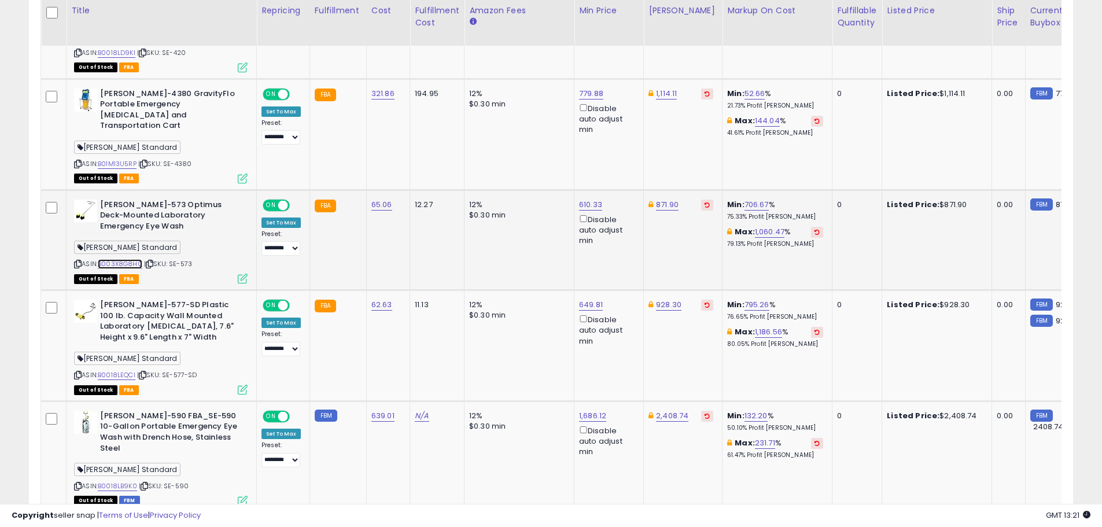
click at [126, 259] on link "B003X8G8H0" at bounding box center [120, 264] width 45 height 10
click at [117, 370] on link "B0018LEQCI" at bounding box center [117, 375] width 38 height 10
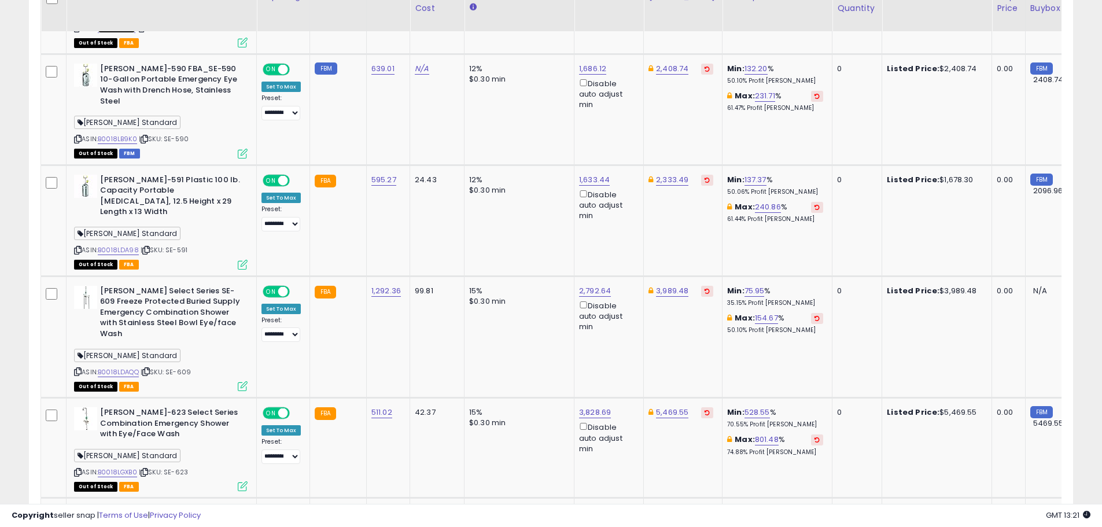
scroll to position [1562, 0]
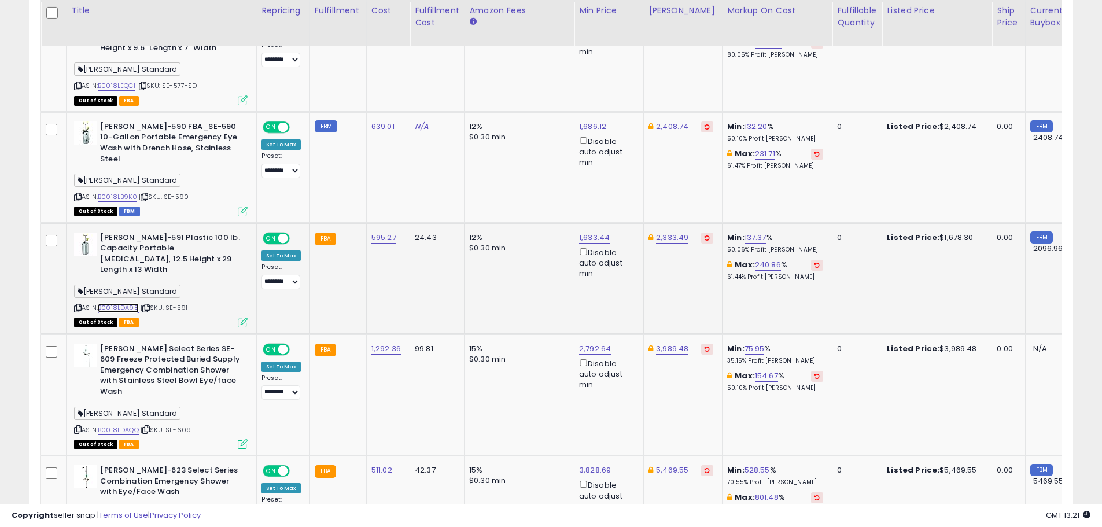
click at [117, 303] on link "B0018LDA98" at bounding box center [118, 308] width 41 height 10
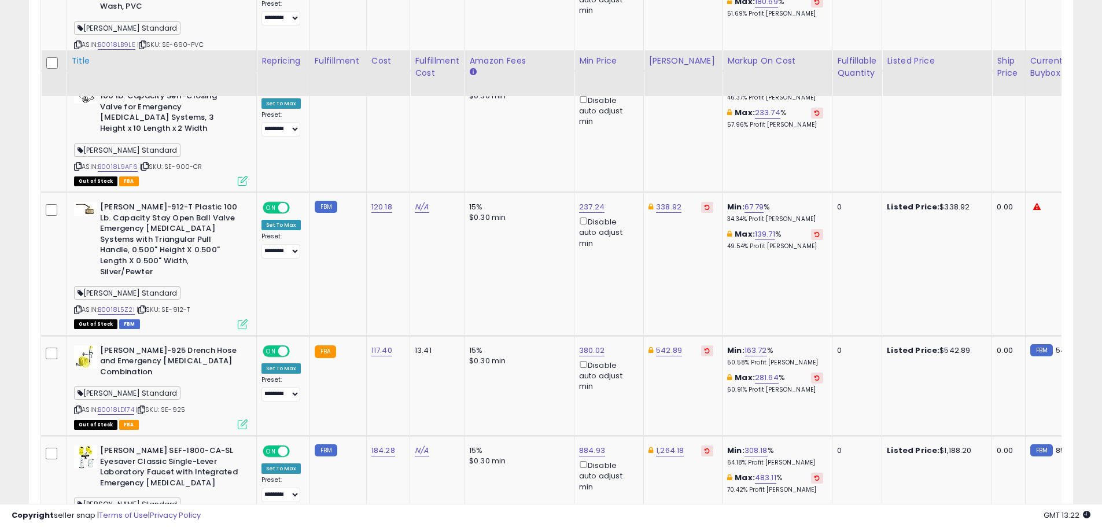
scroll to position [2430, 0]
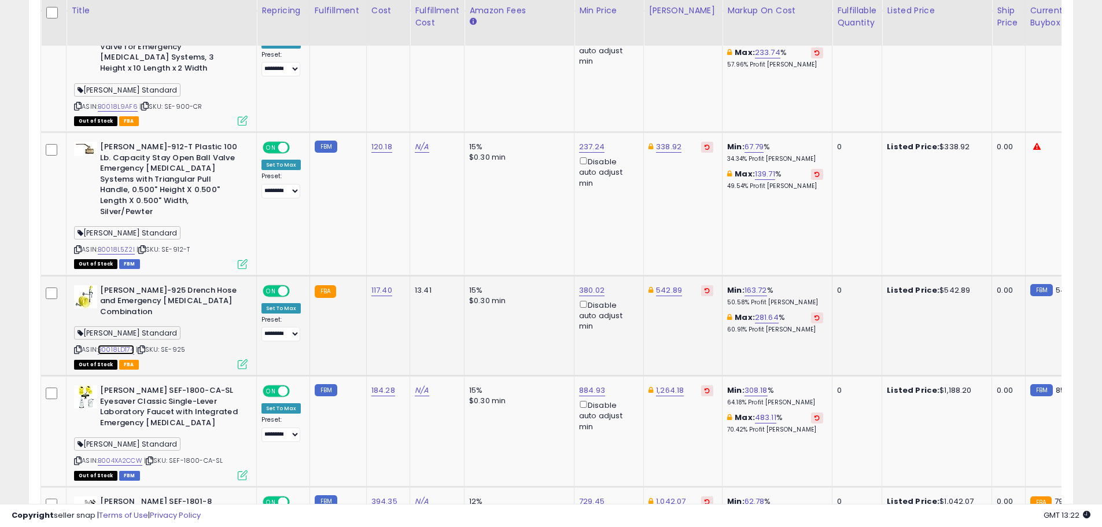
click at [119, 345] on link "B0018LD174" at bounding box center [116, 350] width 36 height 10
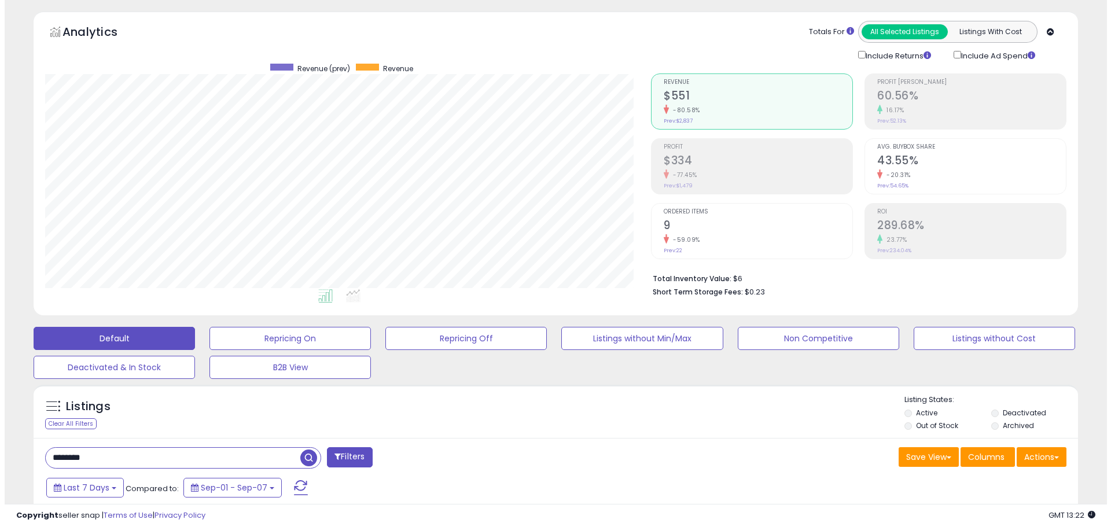
scroll to position [308, 0]
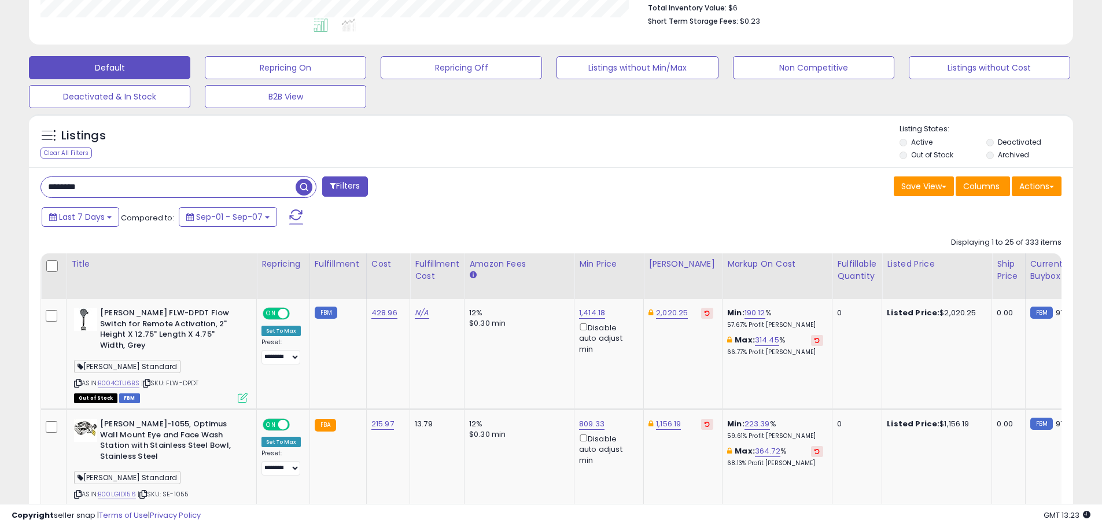
click at [344, 187] on button "Filters" at bounding box center [344, 186] width 45 height 20
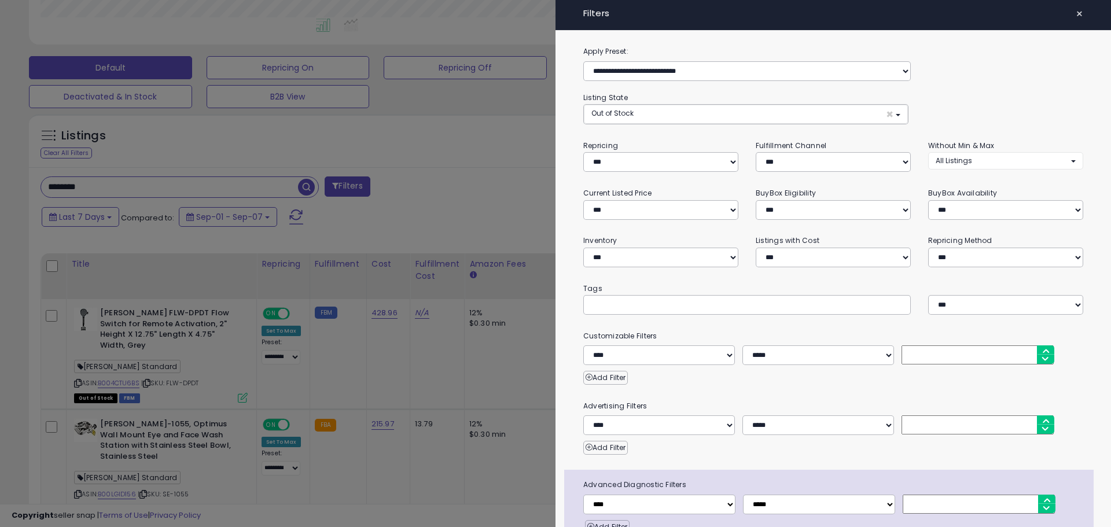
scroll to position [237, 611]
click at [802, 164] on select "*** *** *** ***" at bounding box center [832, 162] width 152 height 20
select select "***"
click at [756, 152] on select "*** *** *** ***" at bounding box center [832, 162] width 152 height 20
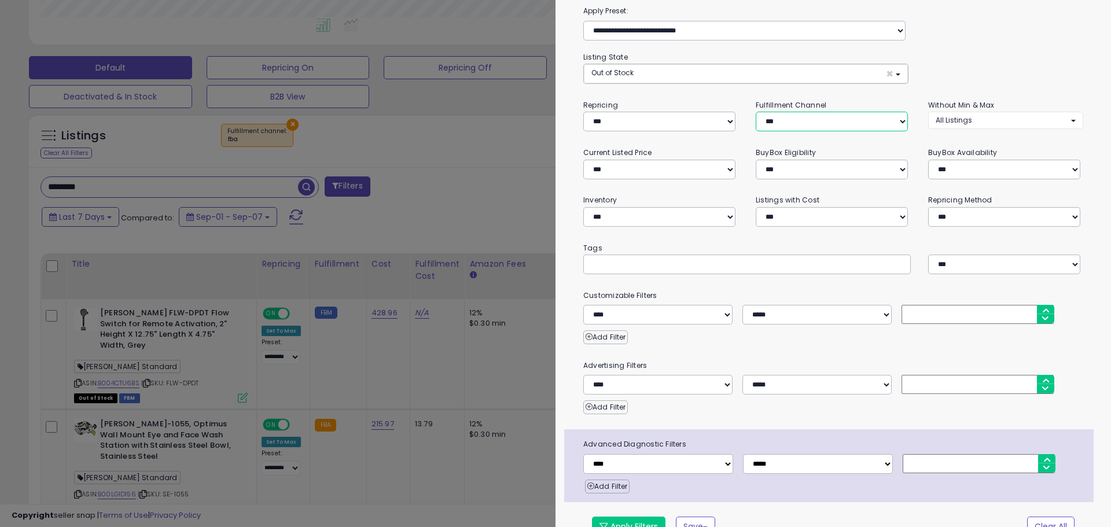
scroll to position [62, 0]
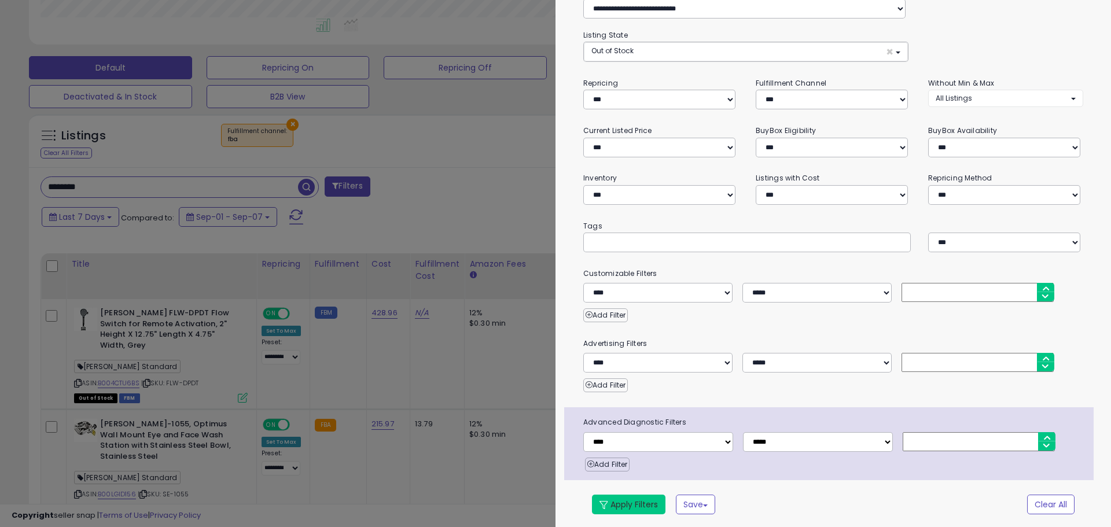
click at [635, 500] on button "Apply Filters" at bounding box center [628, 505] width 73 height 20
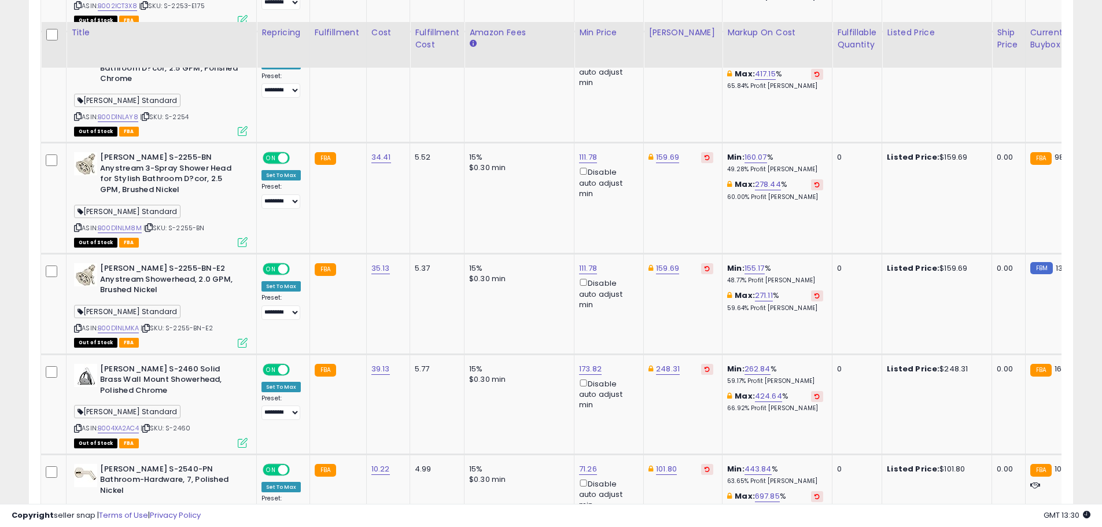
scroll to position [2769, 0]
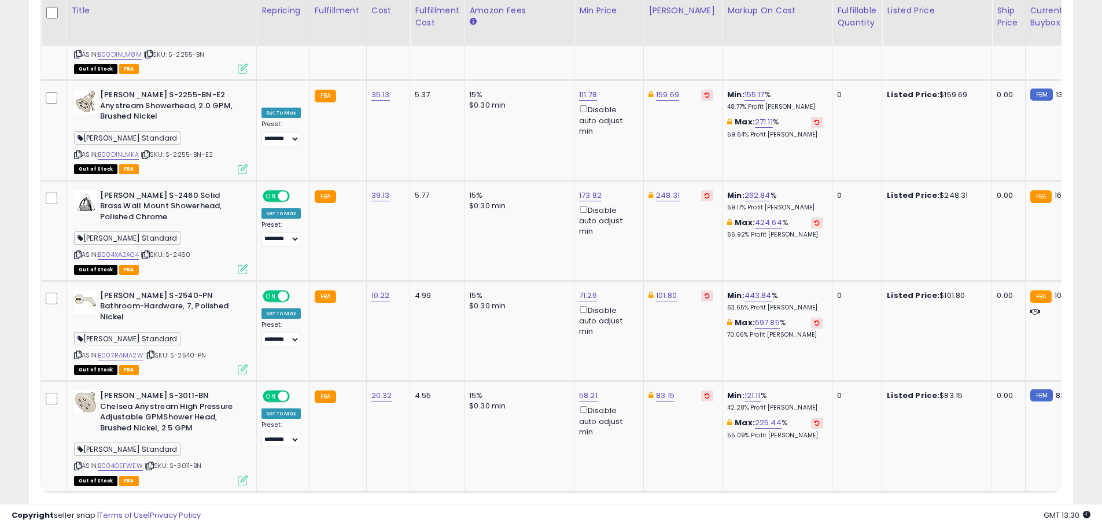
click at [96, 504] on select "** **" at bounding box center [89, 514] width 35 height 20
click at [211, 504] on div "Show: ** ** entries" at bounding box center [167, 514] width 255 height 20
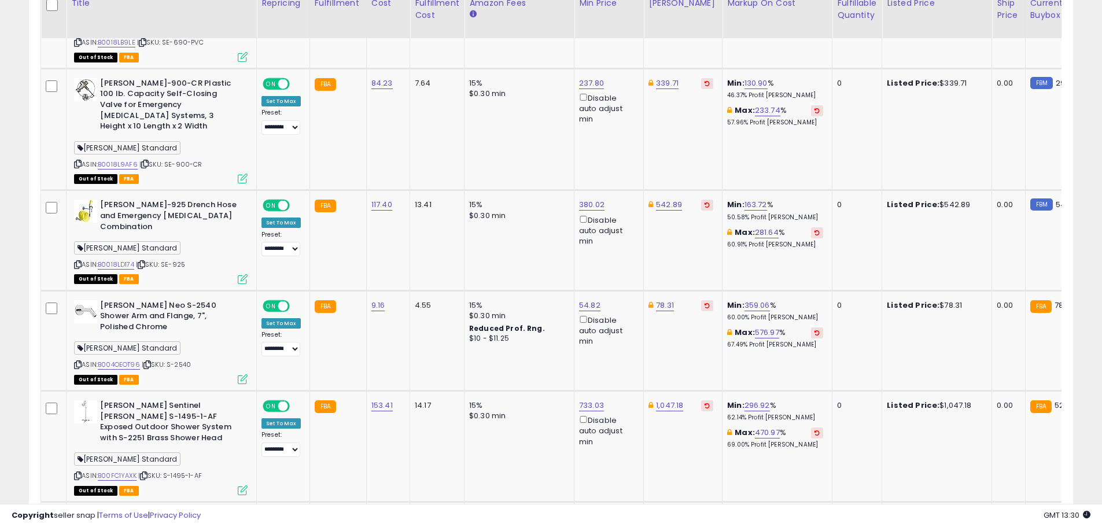
scroll to position [1728, 0]
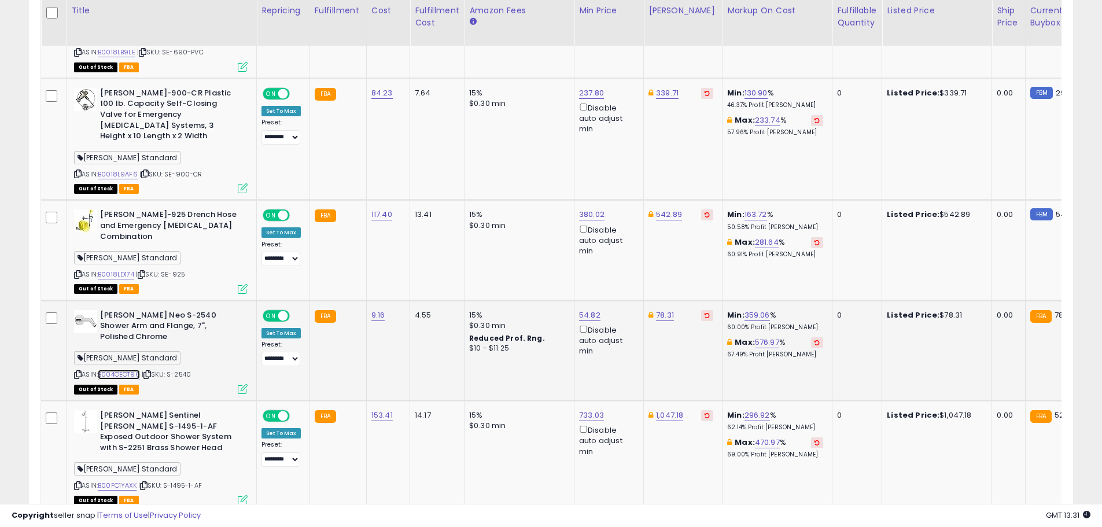
click at [117, 370] on link "B004OEOT96" at bounding box center [119, 375] width 42 height 10
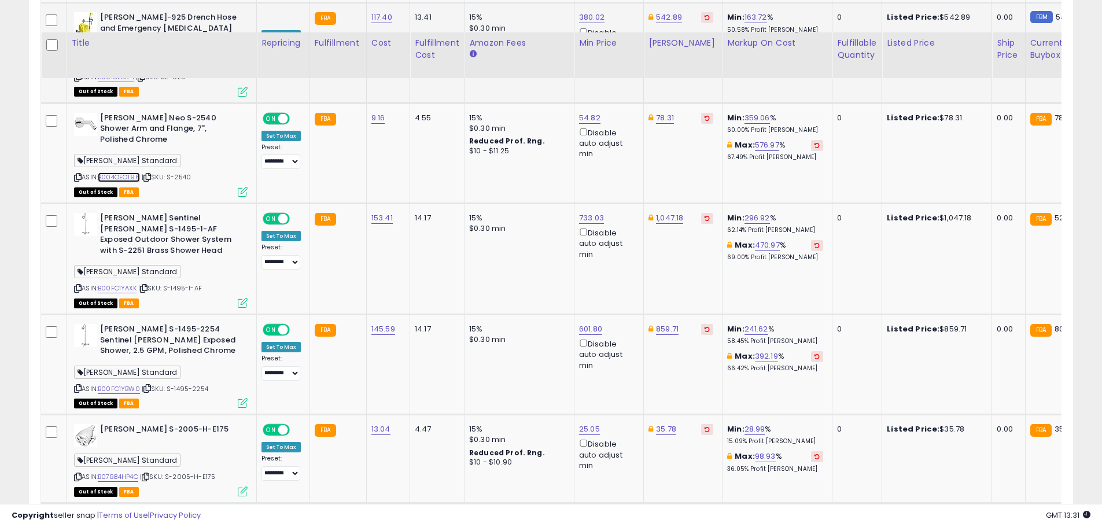
scroll to position [1960, 0]
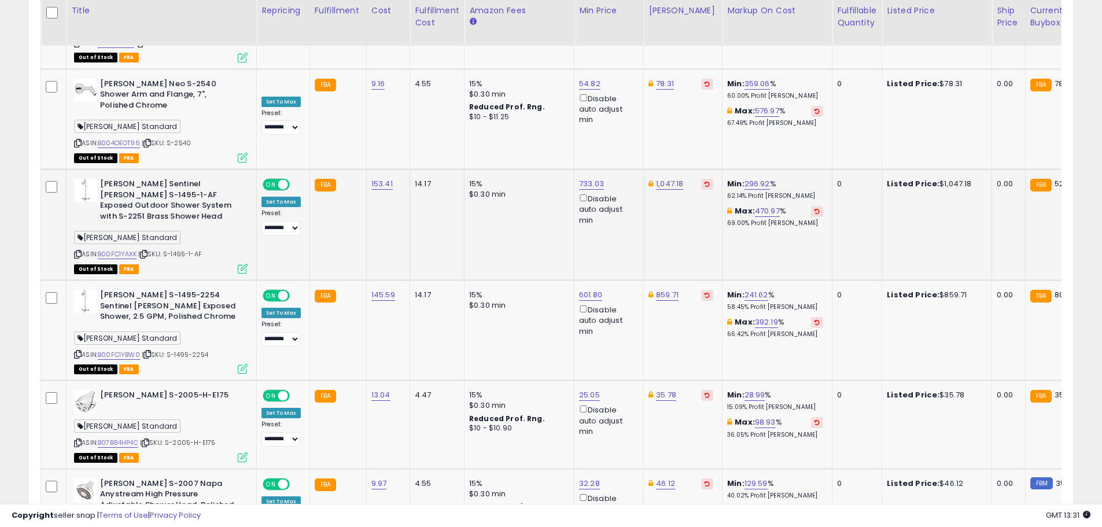
drag, startPoint x: 201, startPoint y: 198, endPoint x: 166, endPoint y: 200, distance: 34.8
click at [166, 200] on div "ASIN: B00FC1YAXK | SKU: S-1495-1-AF Out of Stock FBA" at bounding box center [161, 226] width 174 height 94
copy span "S-1495-1-AF"
click at [123, 249] on link "B00FC1YAXK" at bounding box center [117, 254] width 39 height 10
click at [128, 350] on link "B00FC1YBW0" at bounding box center [119, 355] width 42 height 10
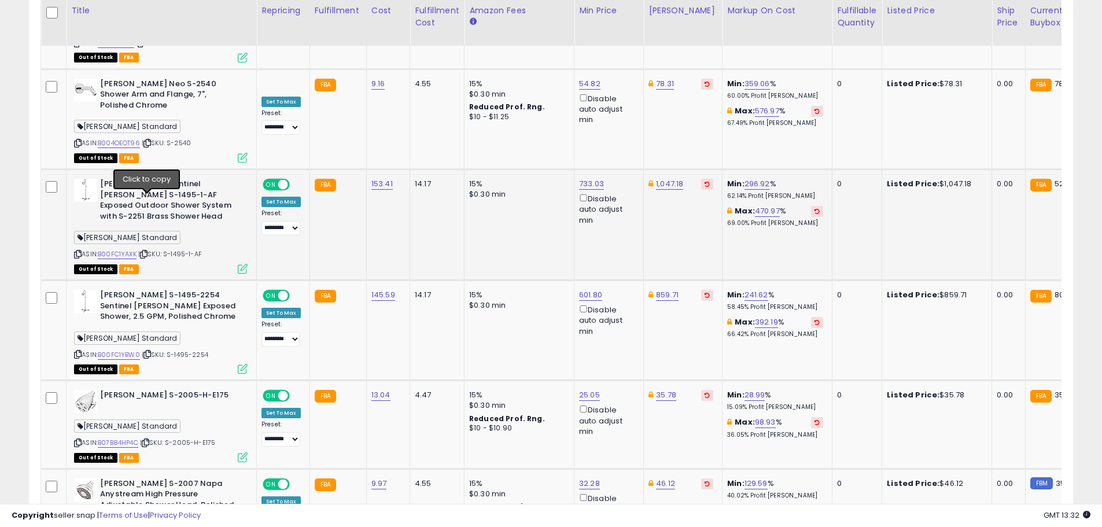
click at [146, 251] on icon at bounding box center [144, 254] width 8 height 6
click at [151, 351] on icon at bounding box center [147, 354] width 8 height 6
click at [121, 438] on link "B07B84HP4C" at bounding box center [118, 443] width 40 height 10
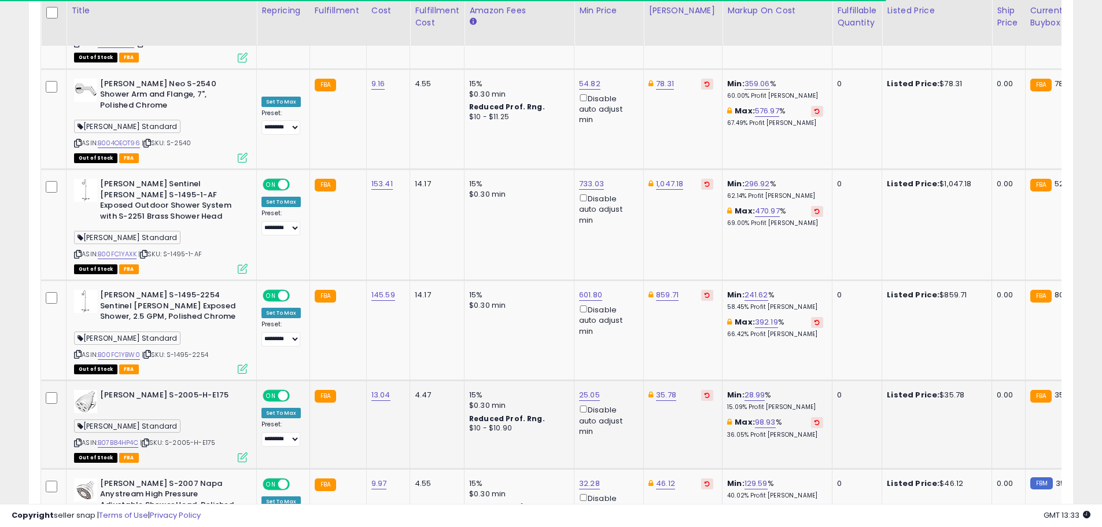
click at [149, 440] on icon at bounding box center [146, 443] width 8 height 6
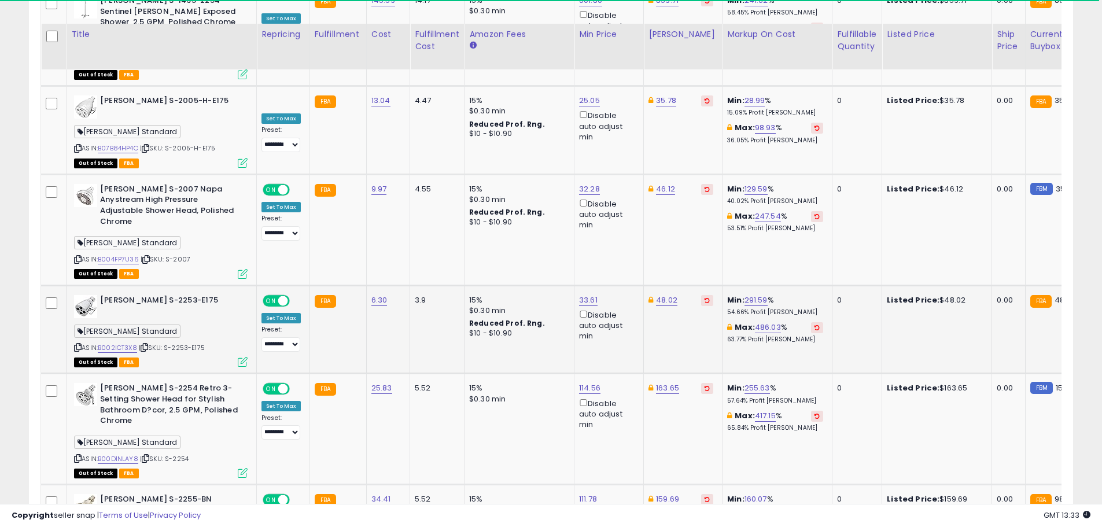
scroll to position [2307, 0]
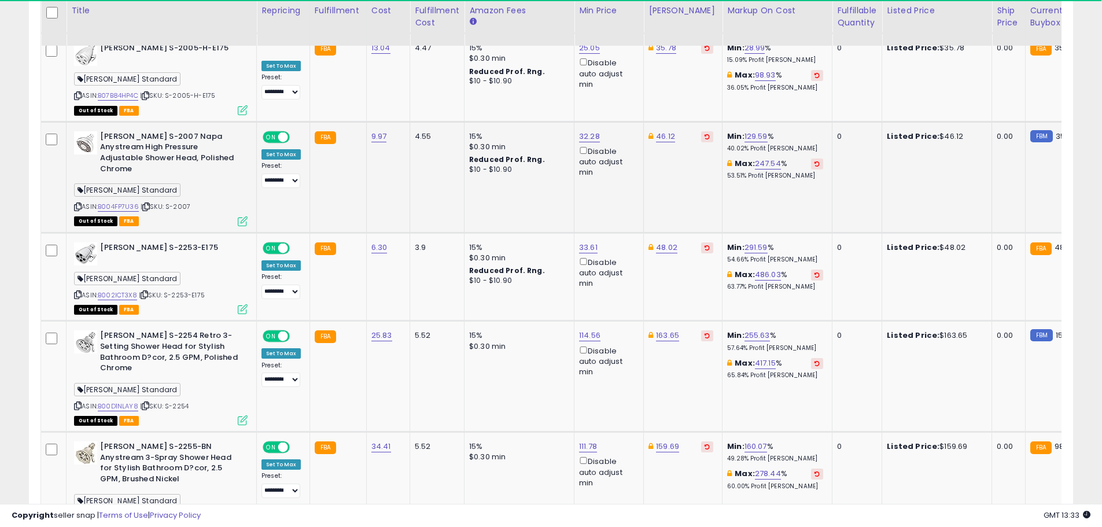
click at [148, 204] on icon at bounding box center [146, 207] width 8 height 6
click at [146, 292] on icon at bounding box center [145, 295] width 8 height 6
click at [146, 403] on icon at bounding box center [146, 406] width 8 height 6
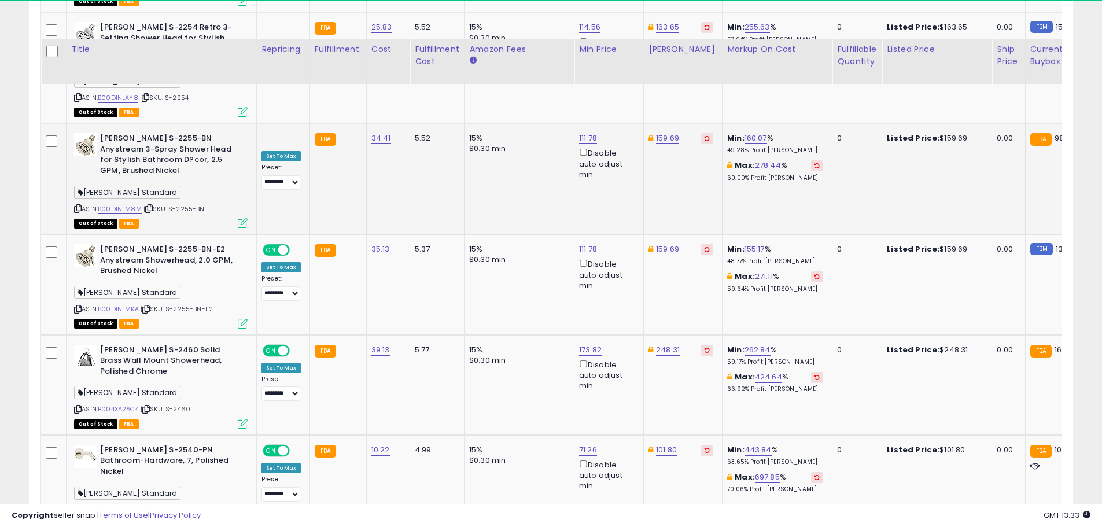
scroll to position [2596, 0]
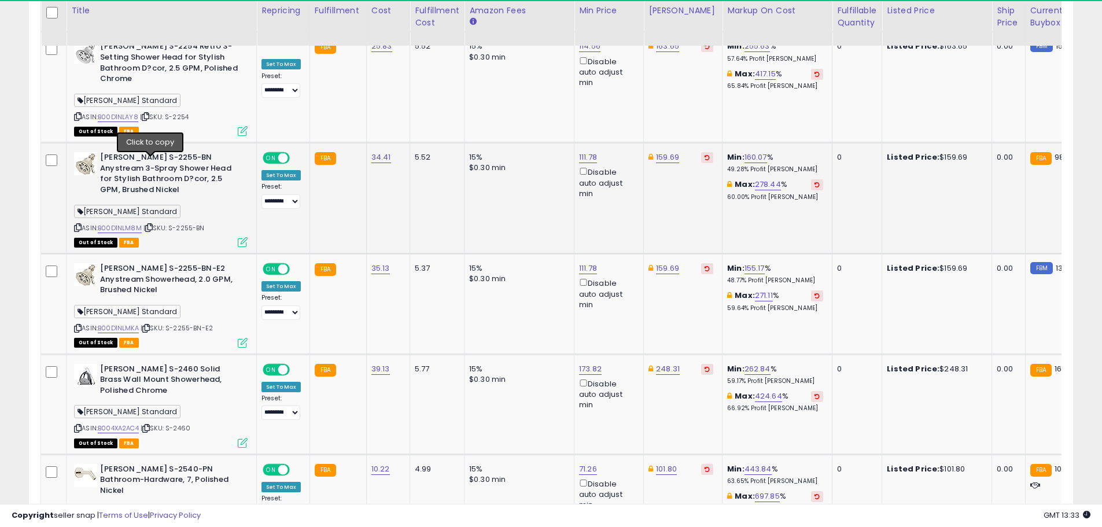
click at [147, 224] on icon at bounding box center [149, 227] width 8 height 6
click at [149, 325] on icon at bounding box center [146, 328] width 8 height 6
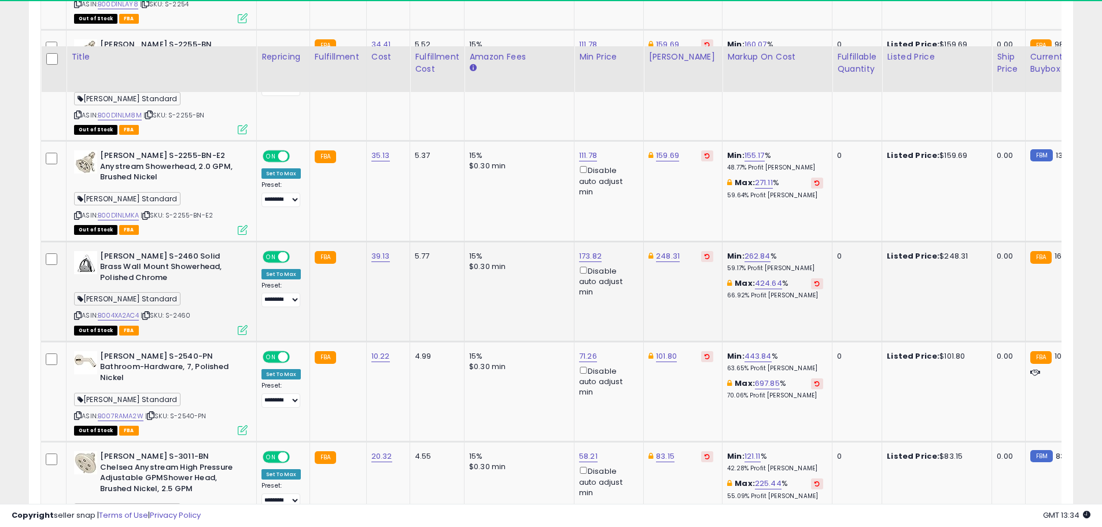
scroll to position [2769, 0]
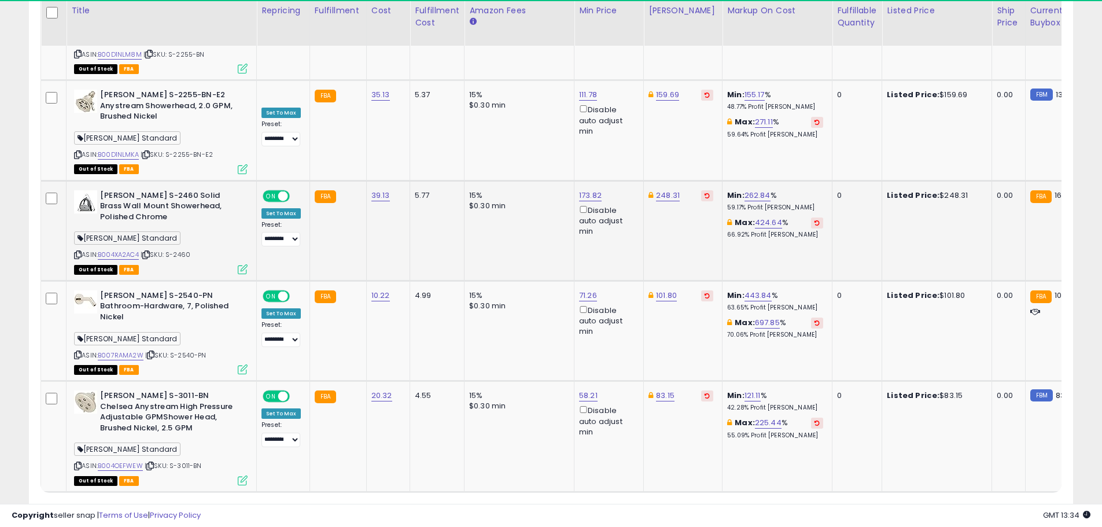
click at [150, 252] on icon at bounding box center [146, 255] width 8 height 6
click at [153, 352] on icon at bounding box center [151, 355] width 8 height 6
click at [152, 463] on icon at bounding box center [150, 466] width 8 height 6
click at [152, 352] on icon at bounding box center [151, 355] width 8 height 6
click at [152, 463] on icon at bounding box center [150, 466] width 8 height 6
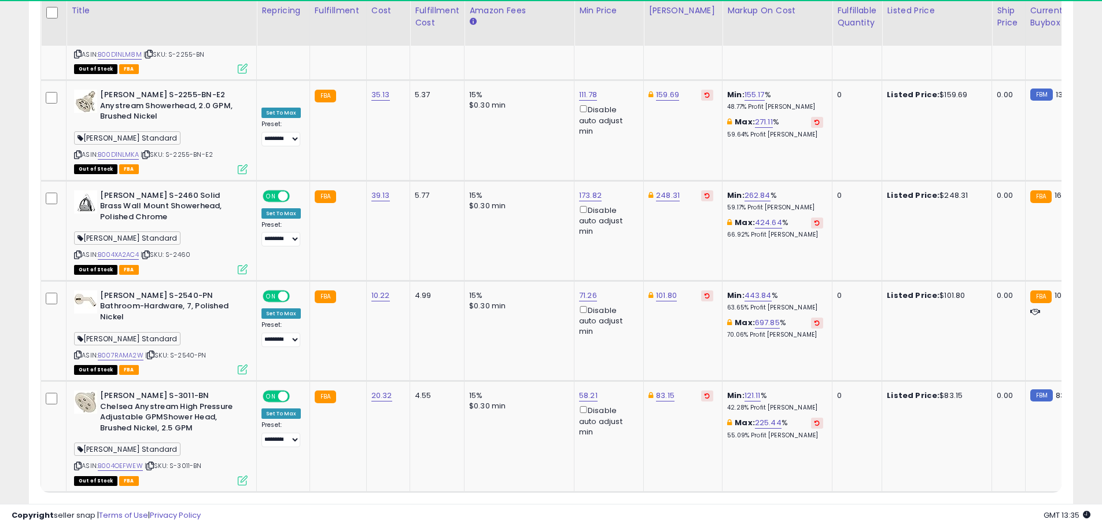
click at [946, 504] on link "2" at bounding box center [952, 514] width 20 height 20
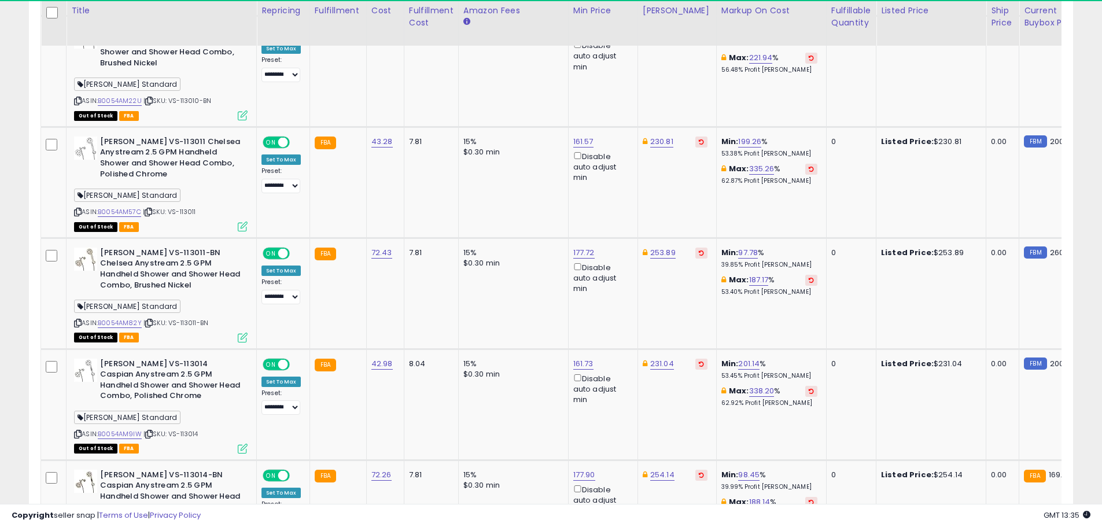
scroll to position [2942, 0]
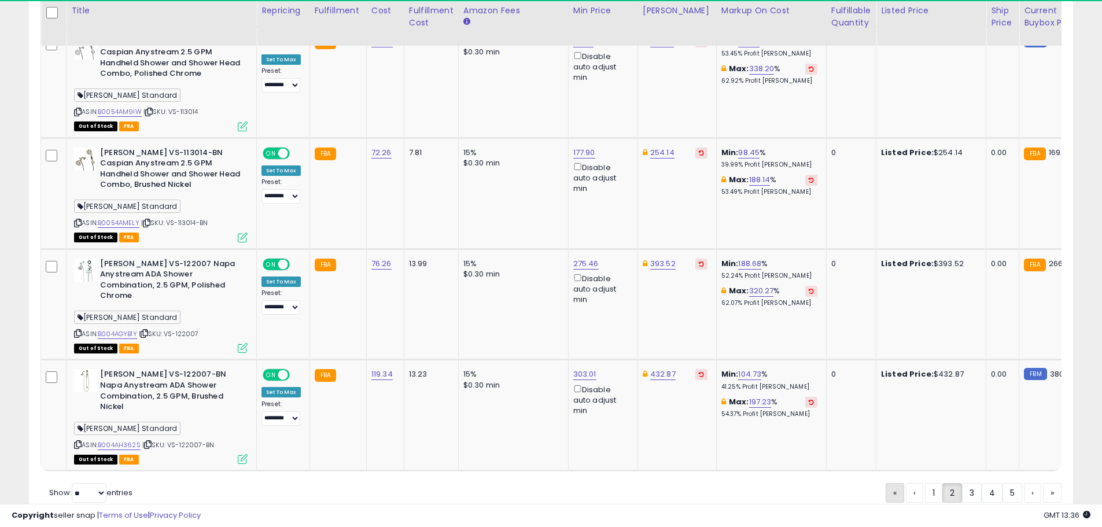
click at [893, 483] on link "«" at bounding box center [895, 493] width 19 height 20
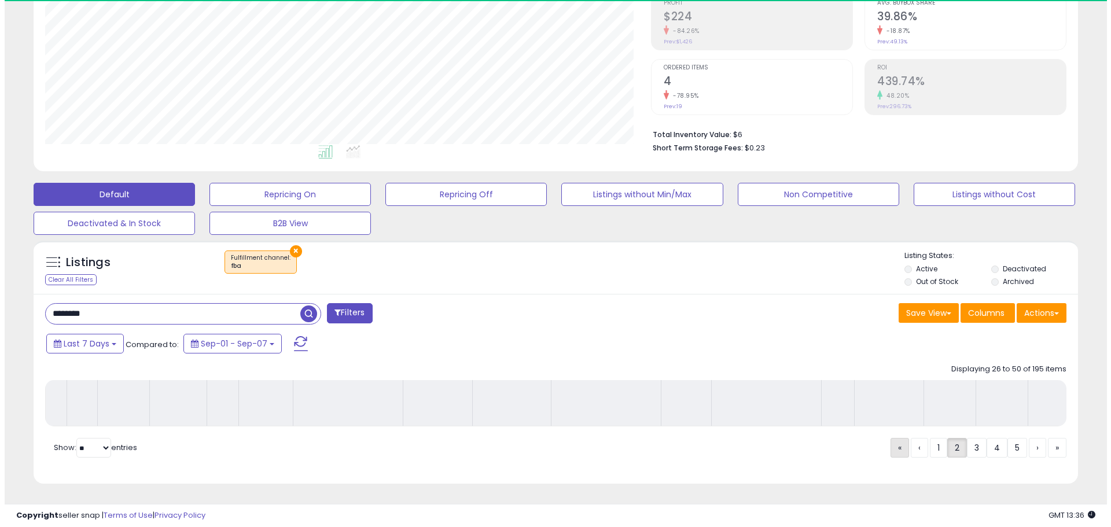
scroll to position [190, 0]
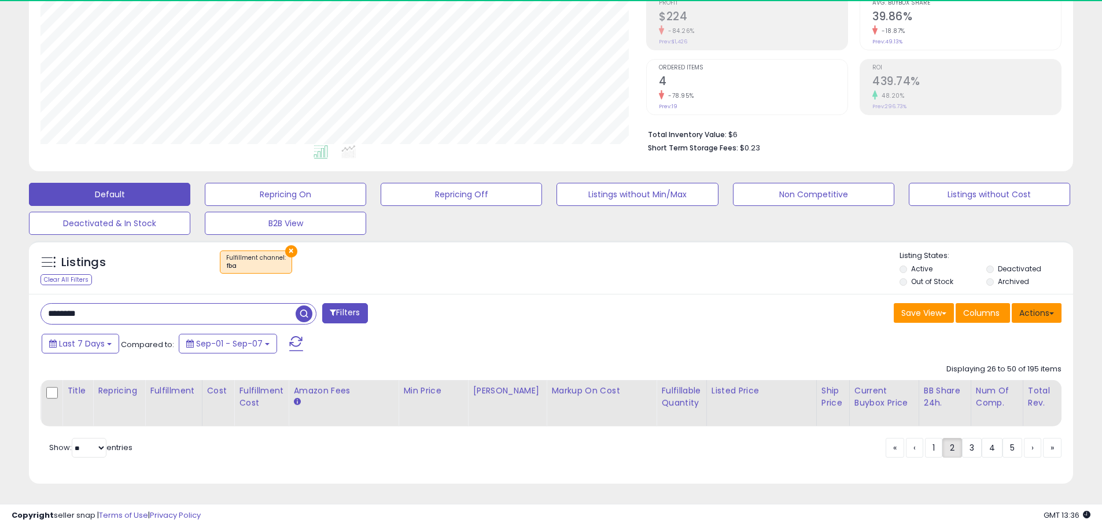
click at [1024, 303] on button "Actions" at bounding box center [1037, 313] width 50 height 20
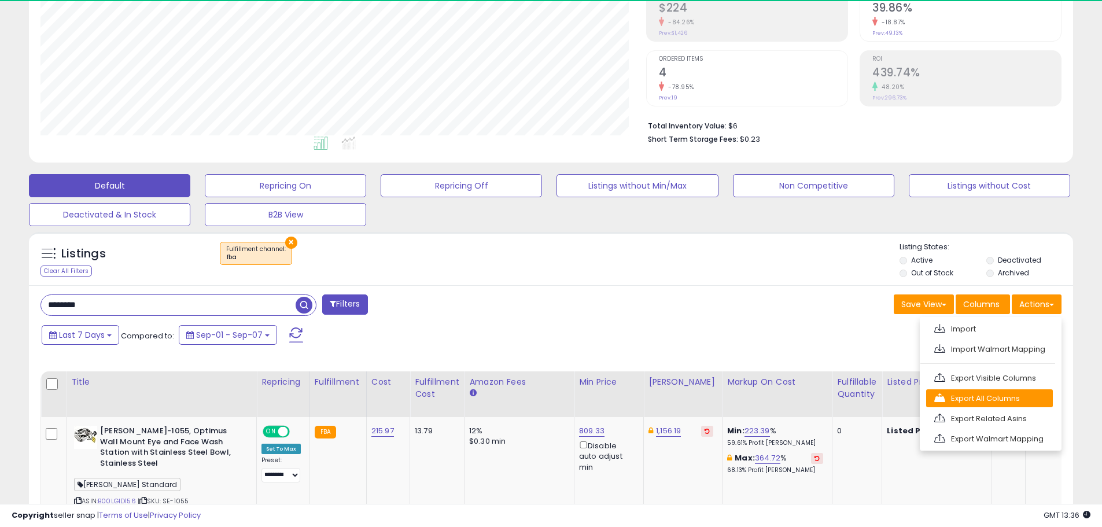
click at [964, 395] on link "Export All Columns" at bounding box center [989, 398] width 127 height 18
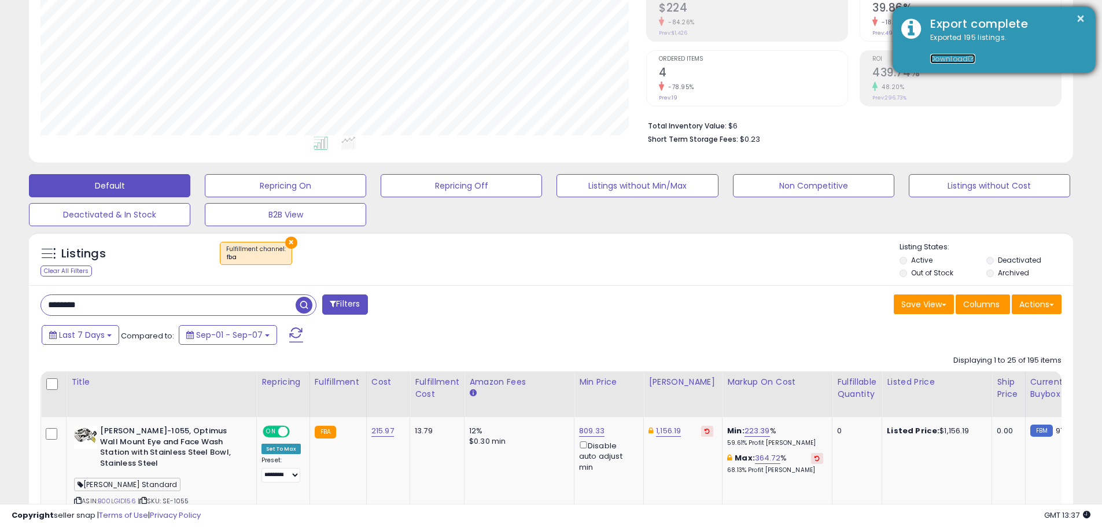
click at [955, 55] on link "Download" at bounding box center [952, 59] width 45 height 10
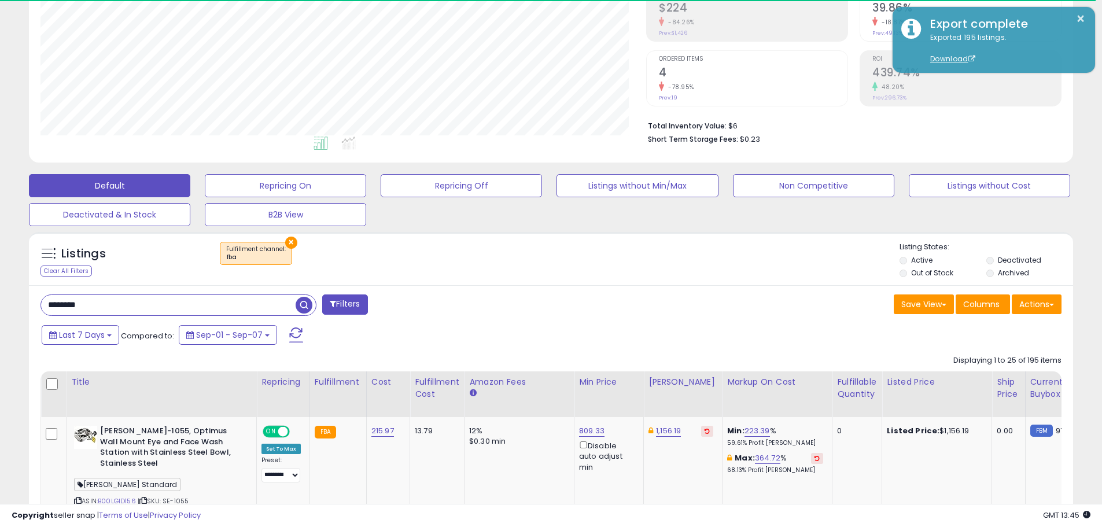
click at [285, 242] on button "×" at bounding box center [291, 243] width 12 height 12
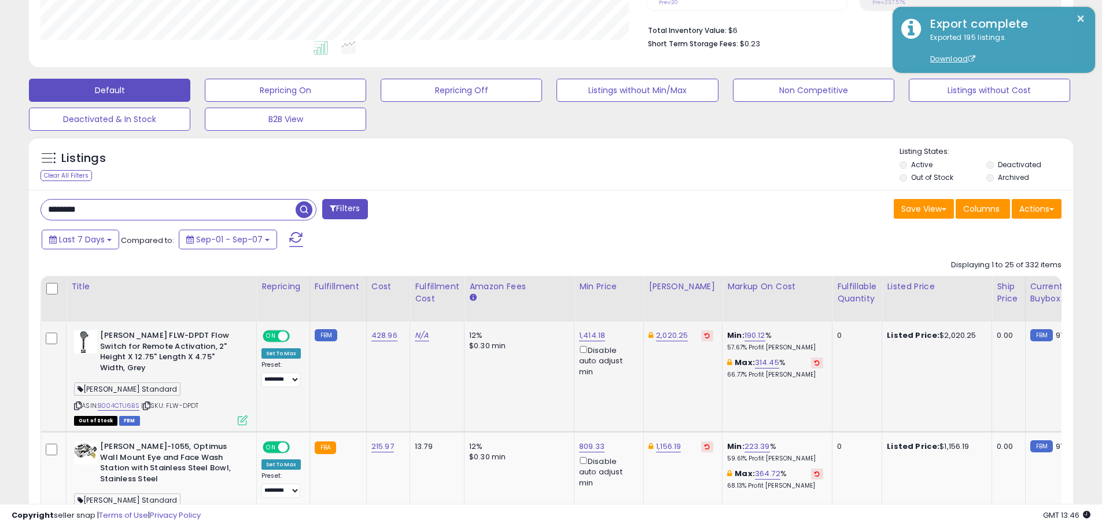
scroll to position [289, 0]
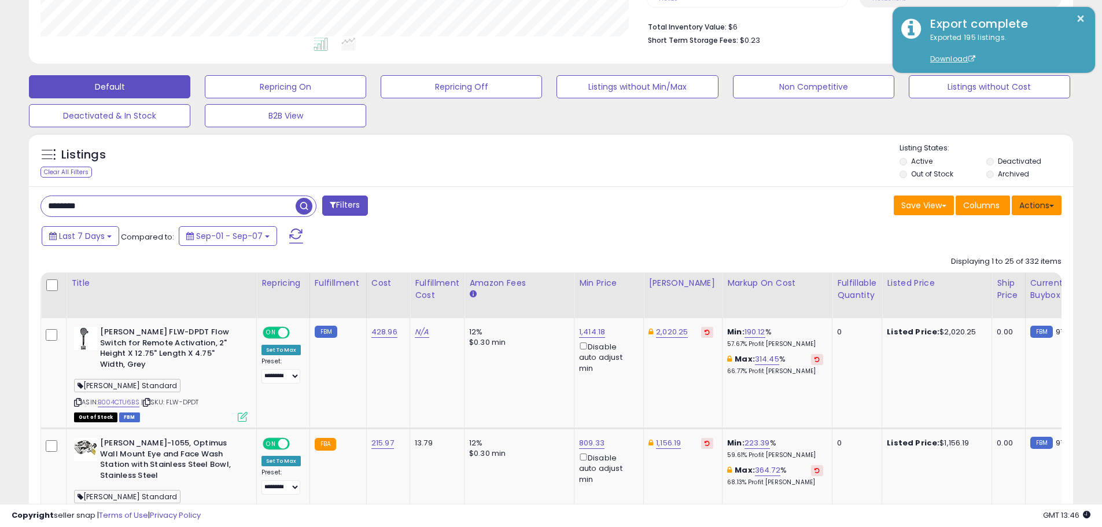
click at [1029, 211] on button "Actions" at bounding box center [1037, 206] width 50 height 20
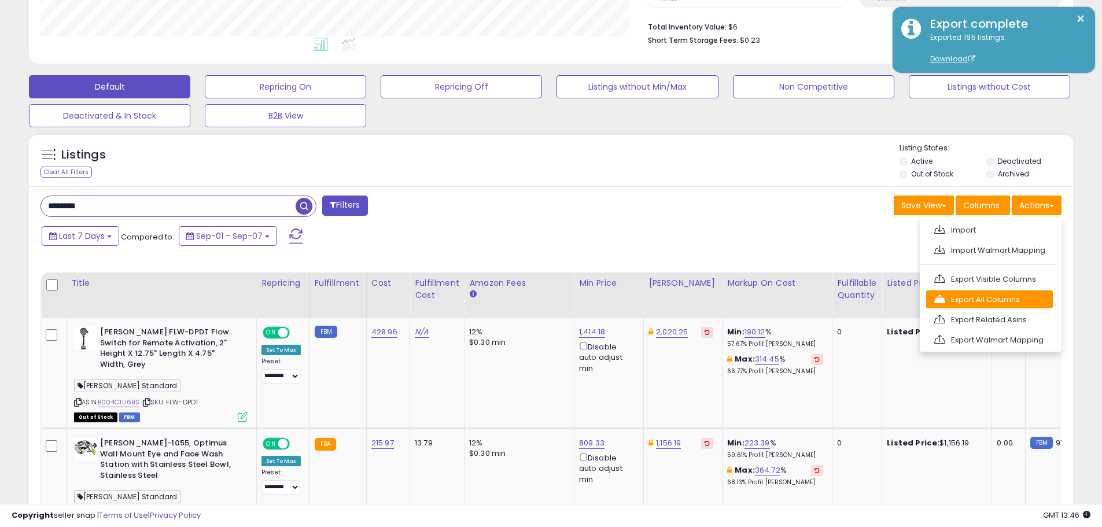
click at [984, 301] on link "Export All Columns" at bounding box center [989, 299] width 127 height 18
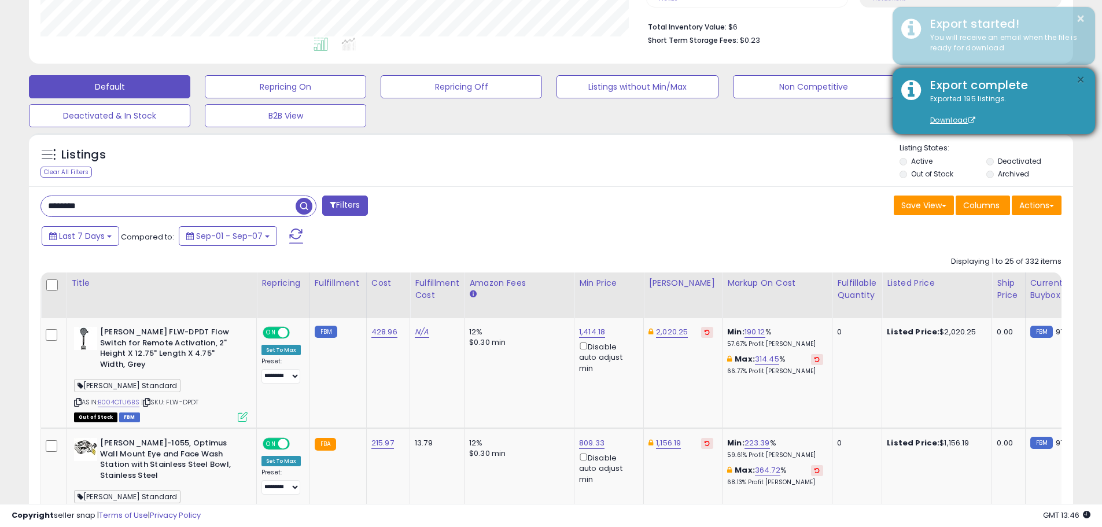
click at [1081, 73] on button "×" at bounding box center [1080, 80] width 9 height 14
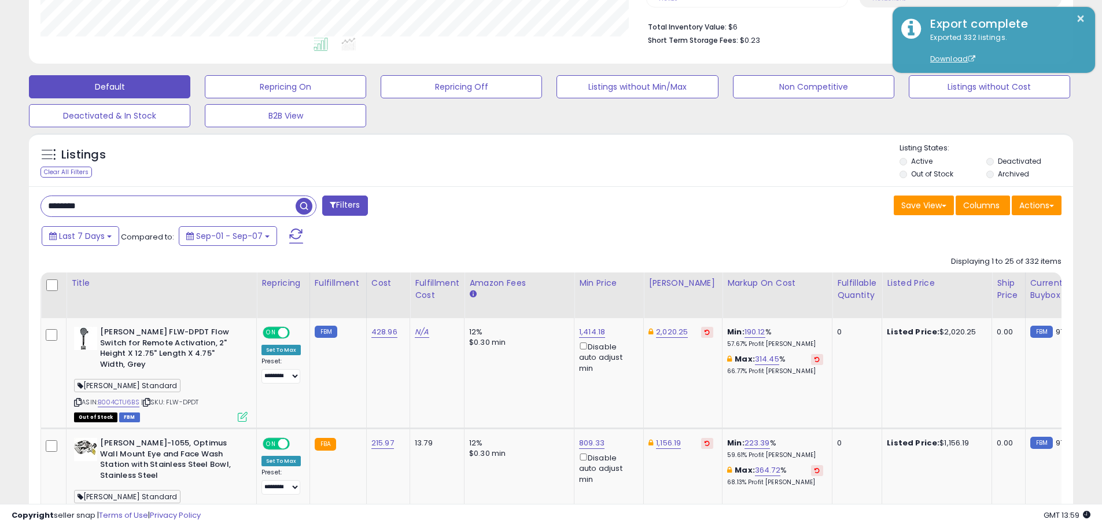
click at [135, 208] on input "********" at bounding box center [168, 206] width 255 height 20
paste input "****"
click at [308, 207] on span "button" at bounding box center [304, 206] width 17 height 17
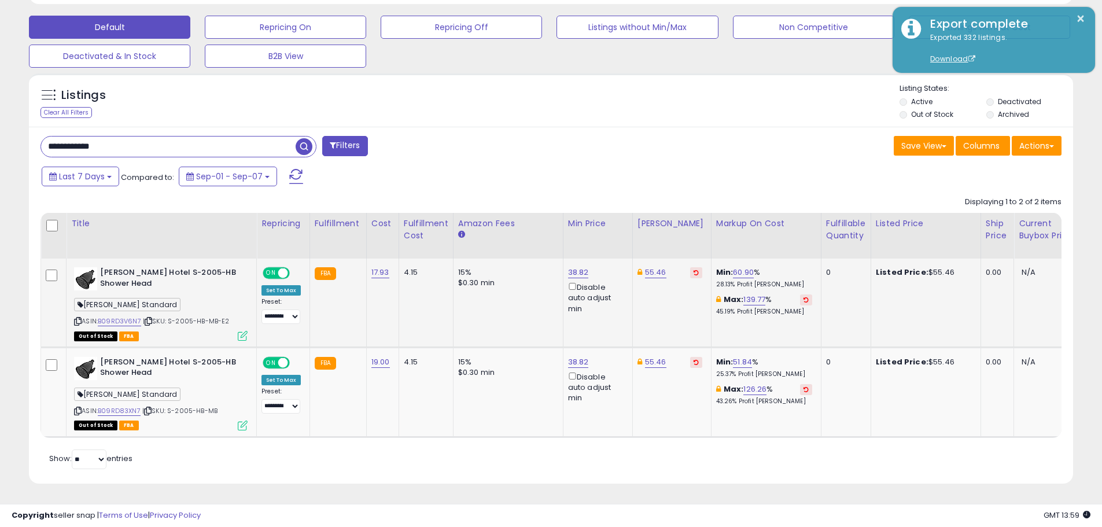
scroll to position [237, 606]
click at [562, 165] on div "Last 7 Days Compared to: Sep-01 - Sep-07" at bounding box center [422, 178] width 766 height 26
click at [115, 406] on link "B09RD83XN7" at bounding box center [119, 411] width 43 height 10
click at [164, 139] on input "**********" at bounding box center [168, 147] width 255 height 20
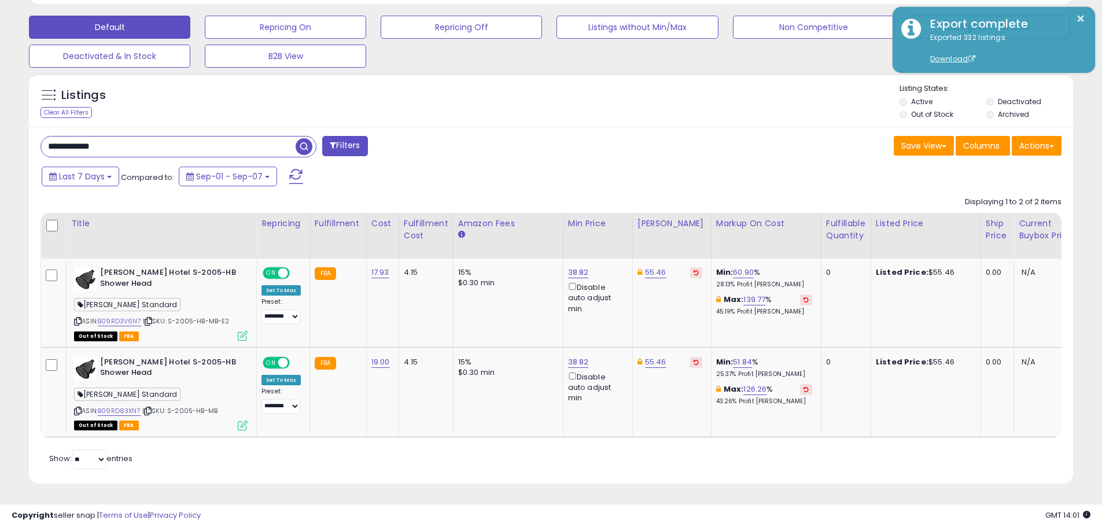
click at [164, 139] on input "**********" at bounding box center [168, 147] width 255 height 20
paste input "***"
click at [305, 141] on span "button" at bounding box center [304, 146] width 17 height 17
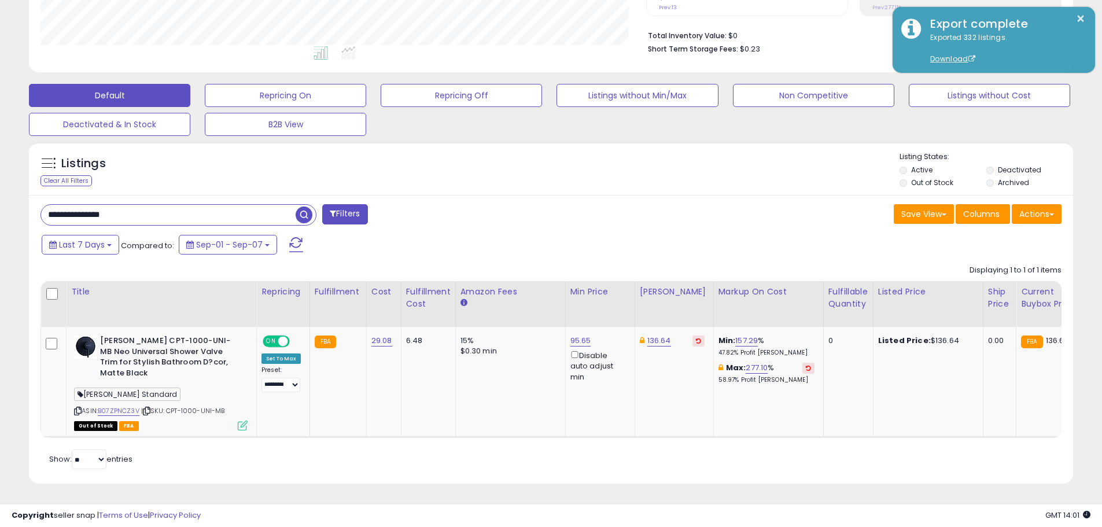
click at [181, 208] on input "**********" at bounding box center [168, 215] width 255 height 20
paste input "text"
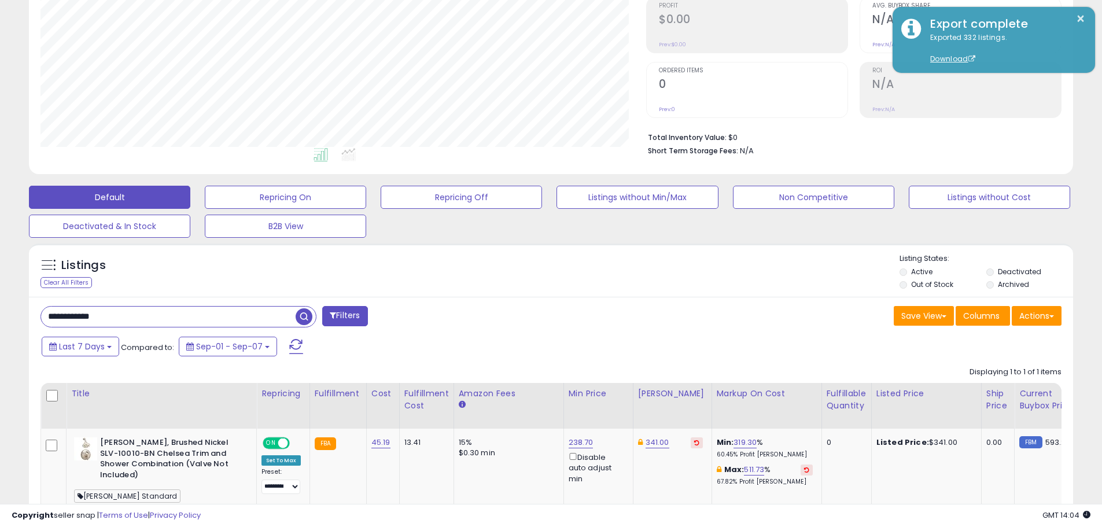
drag, startPoint x: 121, startPoint y: 316, endPoint x: -65, endPoint y: 296, distance: 187.4
click at [0, 296] on html "Unable to login Retrieving listings data.. has not yet accepted the Terms of Us…" at bounding box center [551, 84] width 1102 height 527
paste input "text"
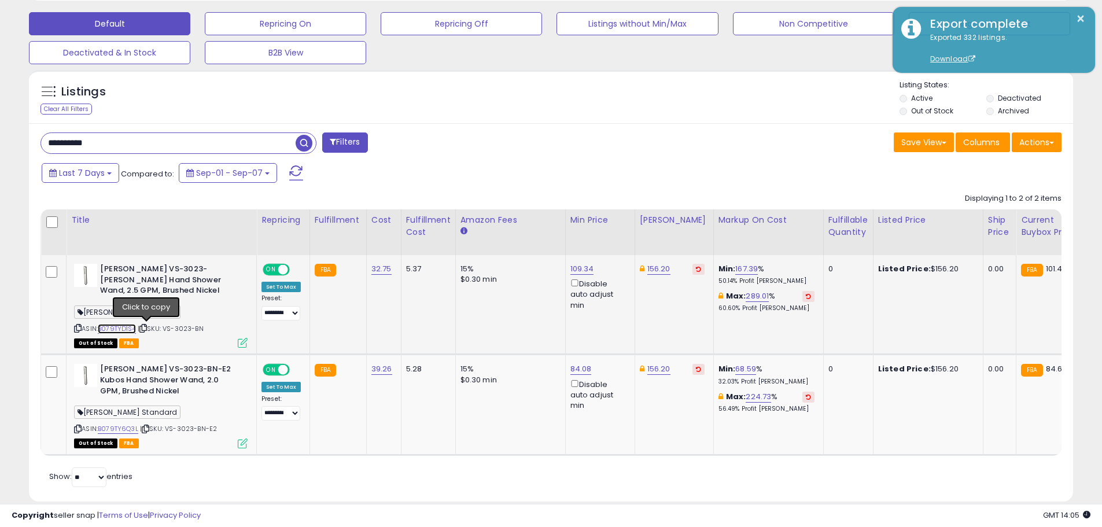
click at [116, 329] on link "B079TYD1S4" at bounding box center [117, 329] width 38 height 10
drag, startPoint x: 88, startPoint y: 145, endPoint x: 9, endPoint y: 144, distance: 78.7
click at [10, 144] on div "**********" at bounding box center [551, 106] width 1091 height 819
paste input "**"
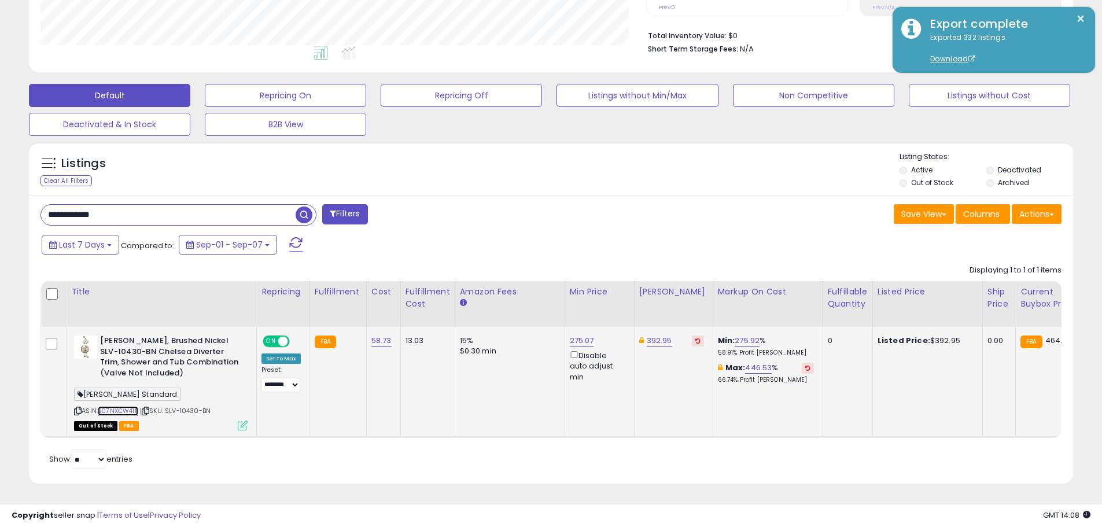
click at [128, 406] on link "B07NXCW41F" at bounding box center [118, 411] width 40 height 10
drag, startPoint x: 111, startPoint y: 210, endPoint x: -56, endPoint y: 185, distance: 168.0
paste input "text"
type input "*********"
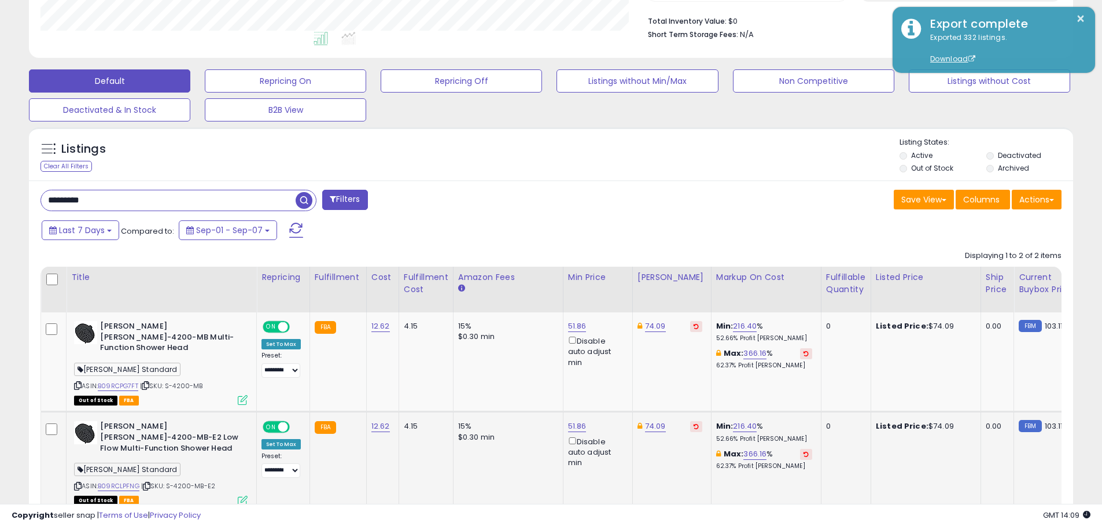
scroll to position [358, 0]
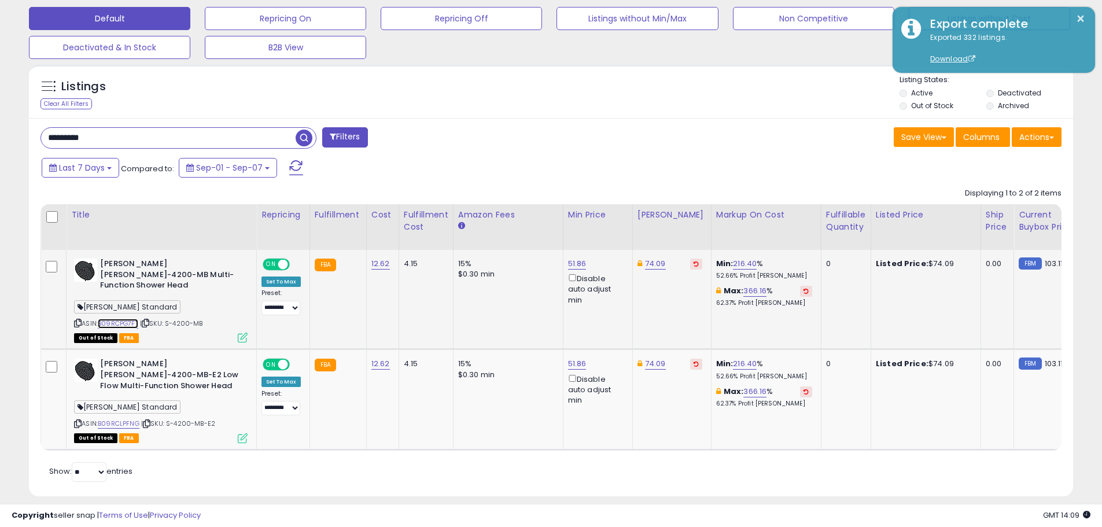
click at [121, 319] on link "B09RCPG7FT" at bounding box center [118, 324] width 40 height 10
